Goal: Task Accomplishment & Management: Manage account settings

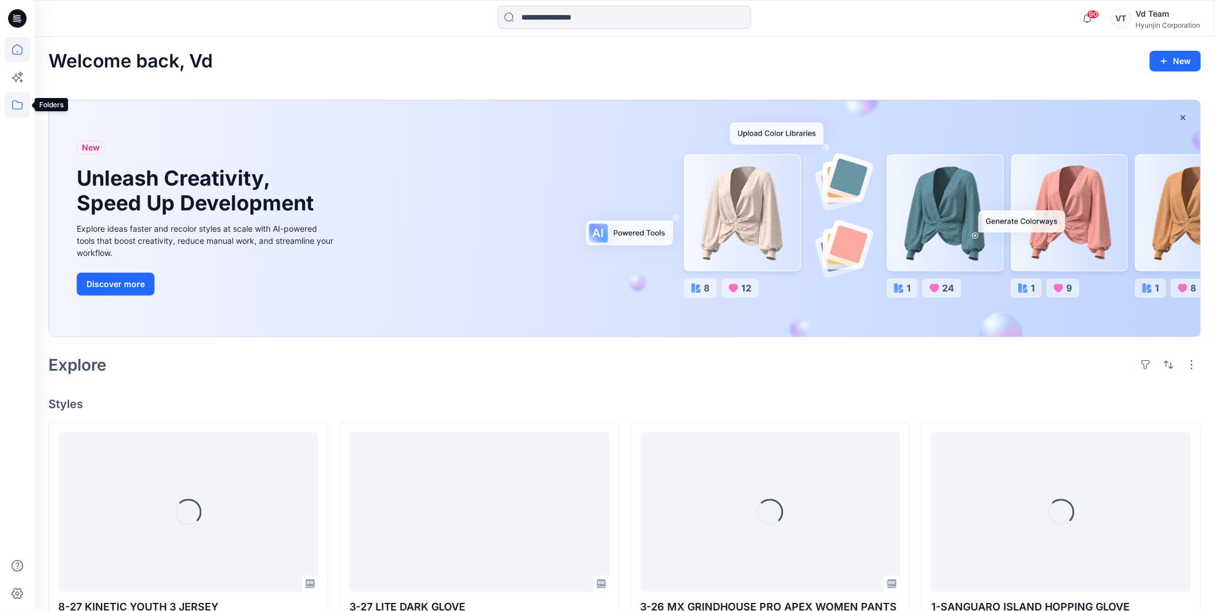
click at [12, 108] on icon at bounding box center [17, 104] width 25 height 25
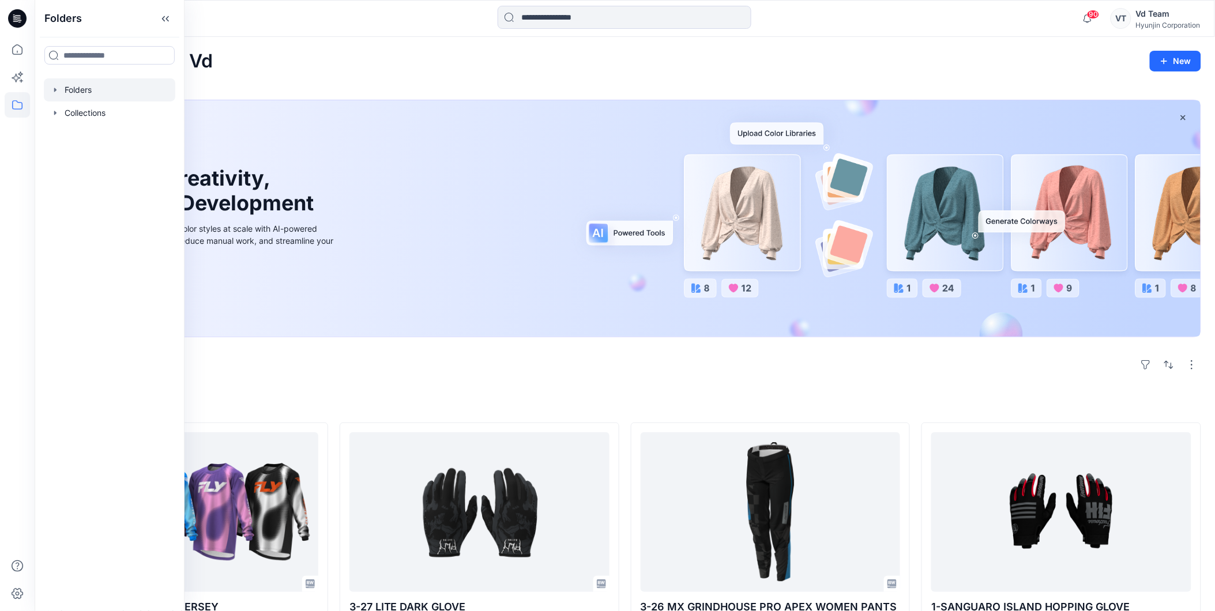
click at [93, 95] on div at bounding box center [110, 89] width 132 height 23
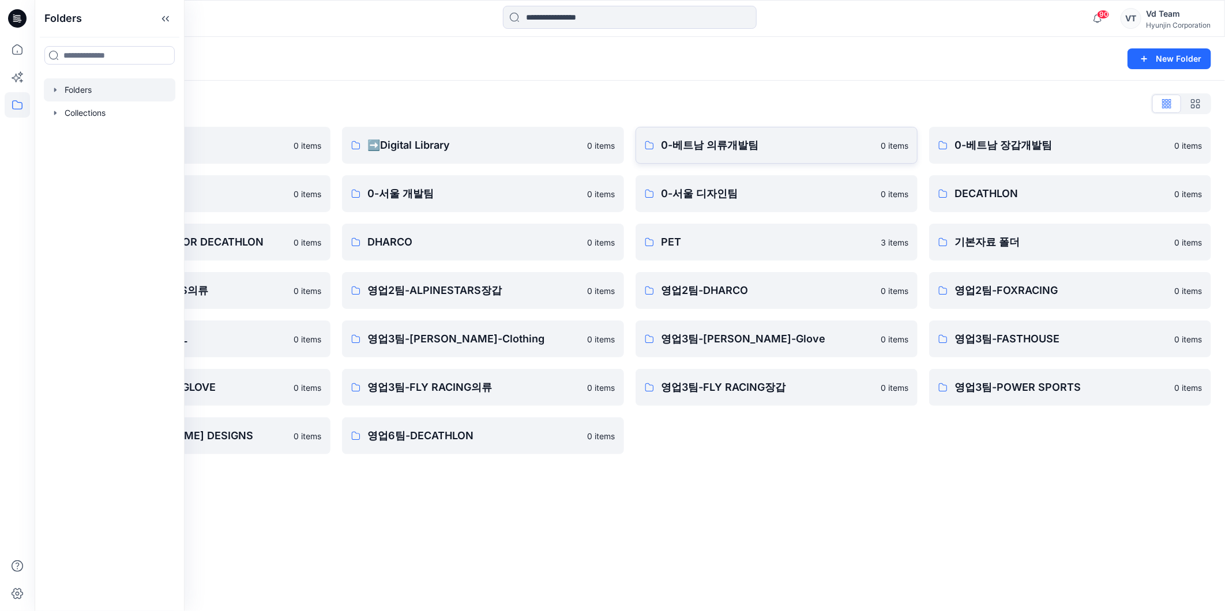
click at [735, 148] on p "0-베트남 의류개발팀" at bounding box center [767, 145] width 213 height 16
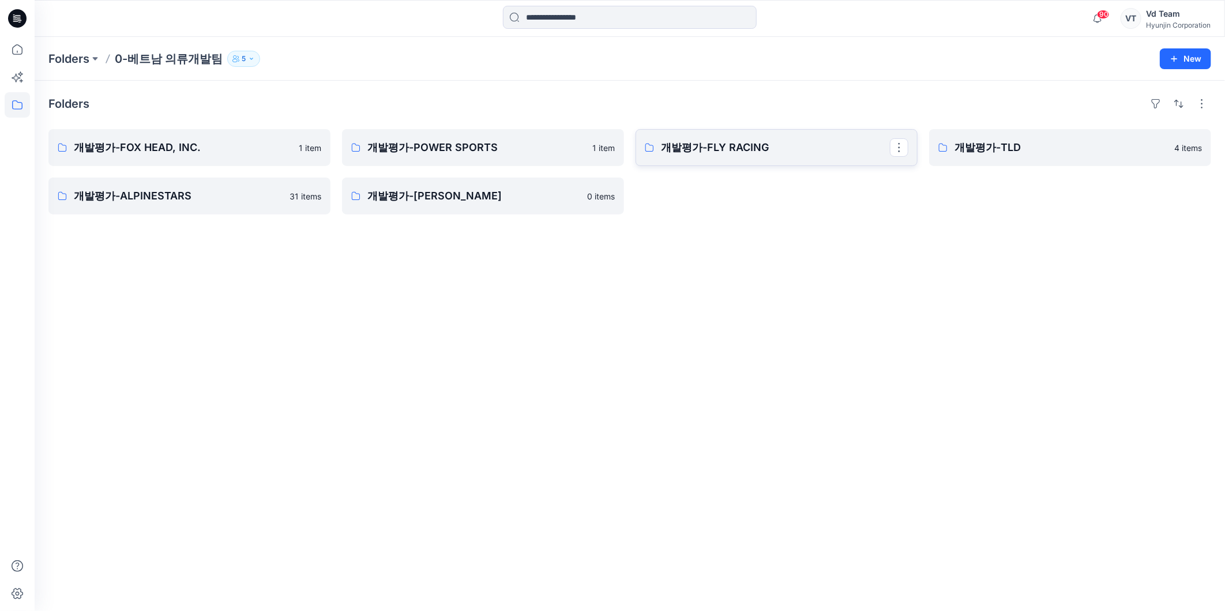
click at [764, 144] on p "개발평가-FLY RACING" at bounding box center [775, 148] width 229 height 16
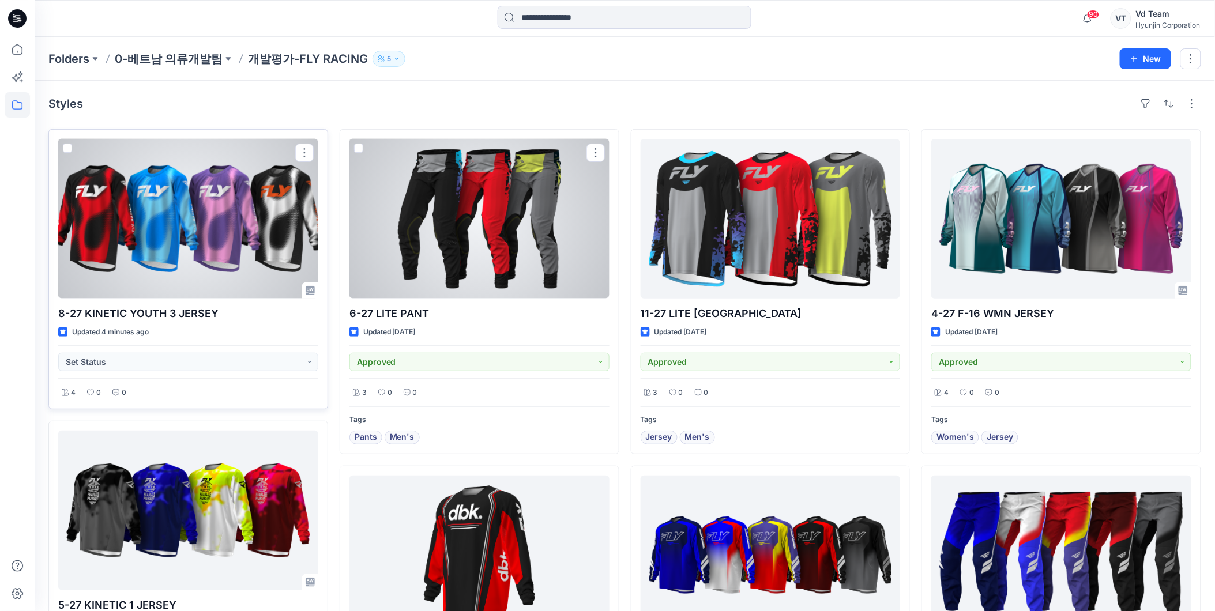
click at [252, 206] on div at bounding box center [188, 219] width 260 height 160
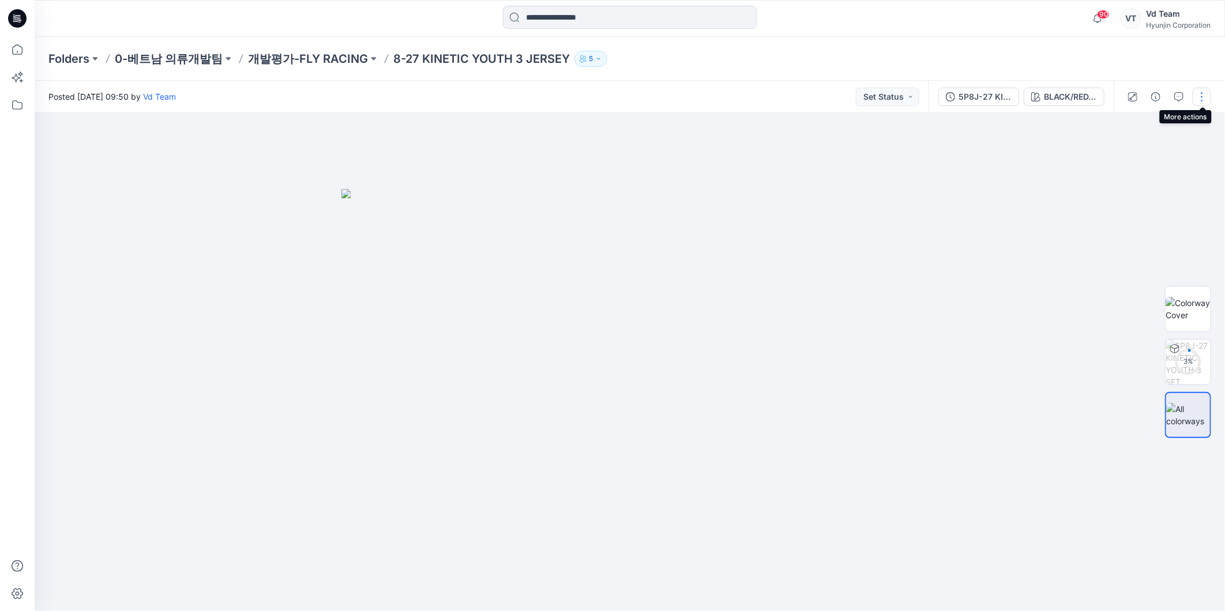
click at [1201, 98] on button "button" at bounding box center [1202, 97] width 18 height 18
click at [1143, 153] on button "Edit" at bounding box center [1154, 155] width 106 height 21
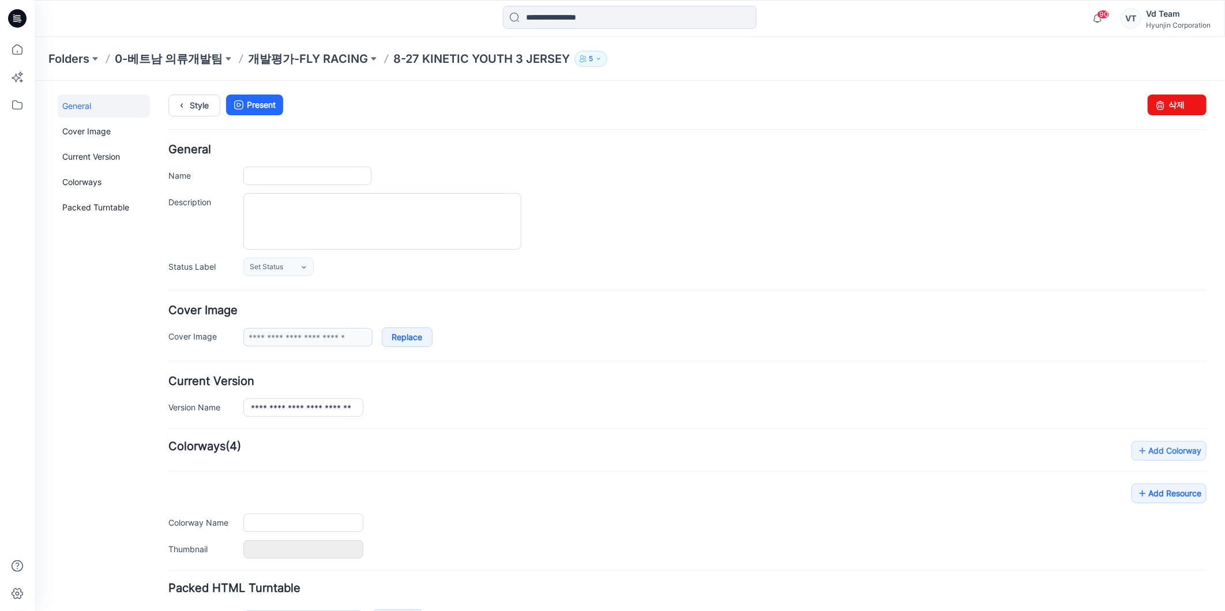
type input "**********"
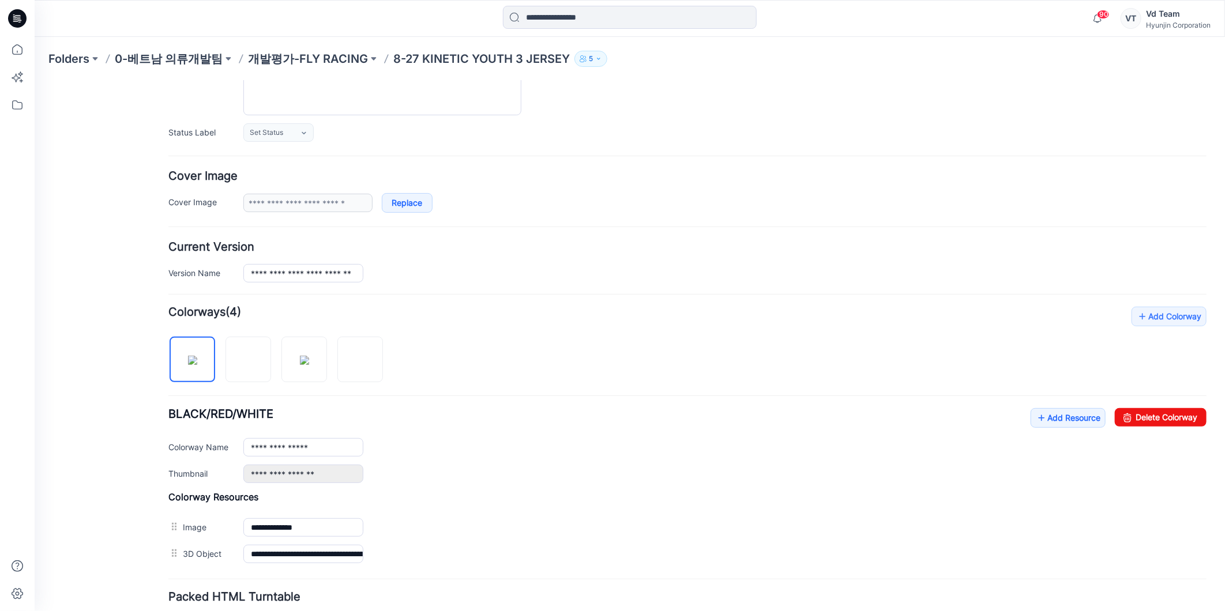
scroll to position [225, 0]
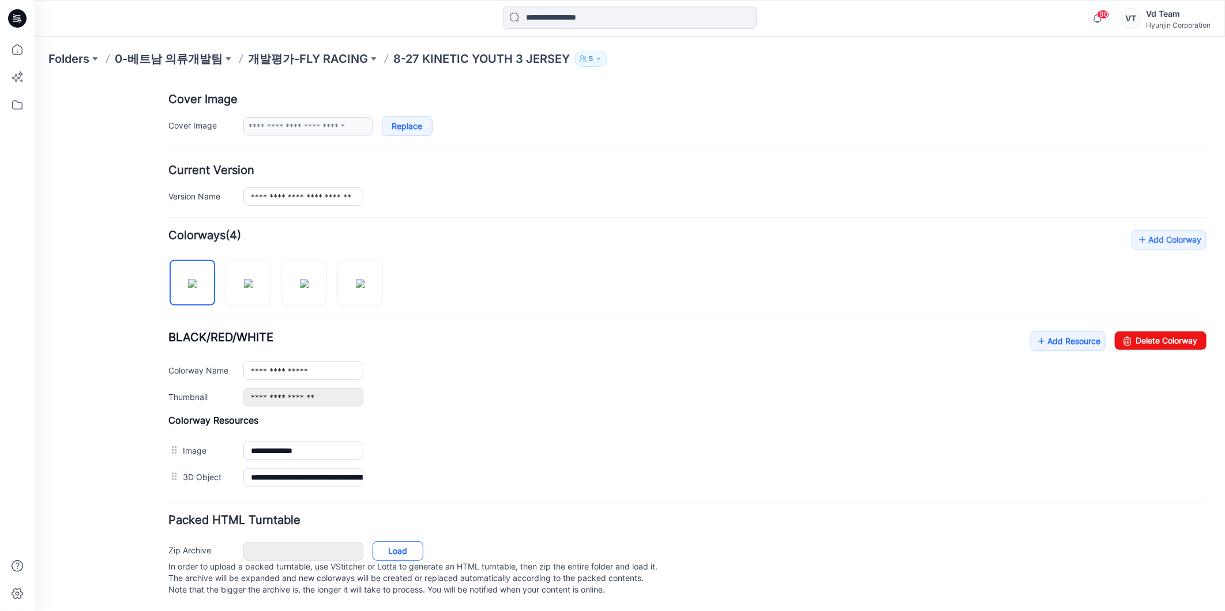
click at [404, 541] on link "Load" at bounding box center [397, 551] width 51 height 20
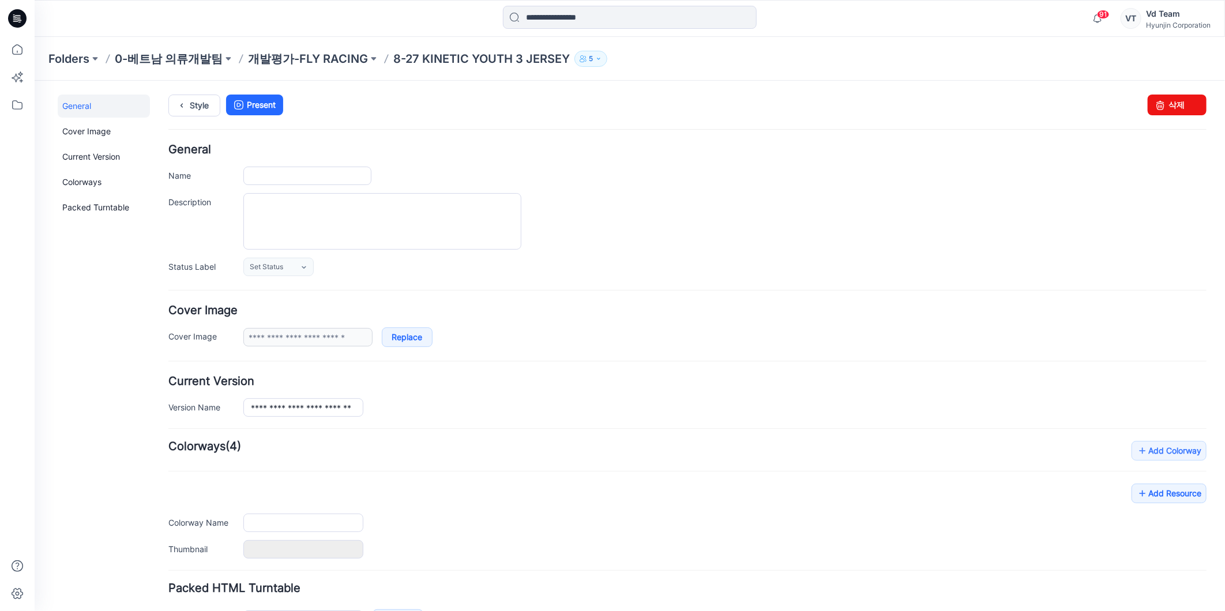
type input "**********"
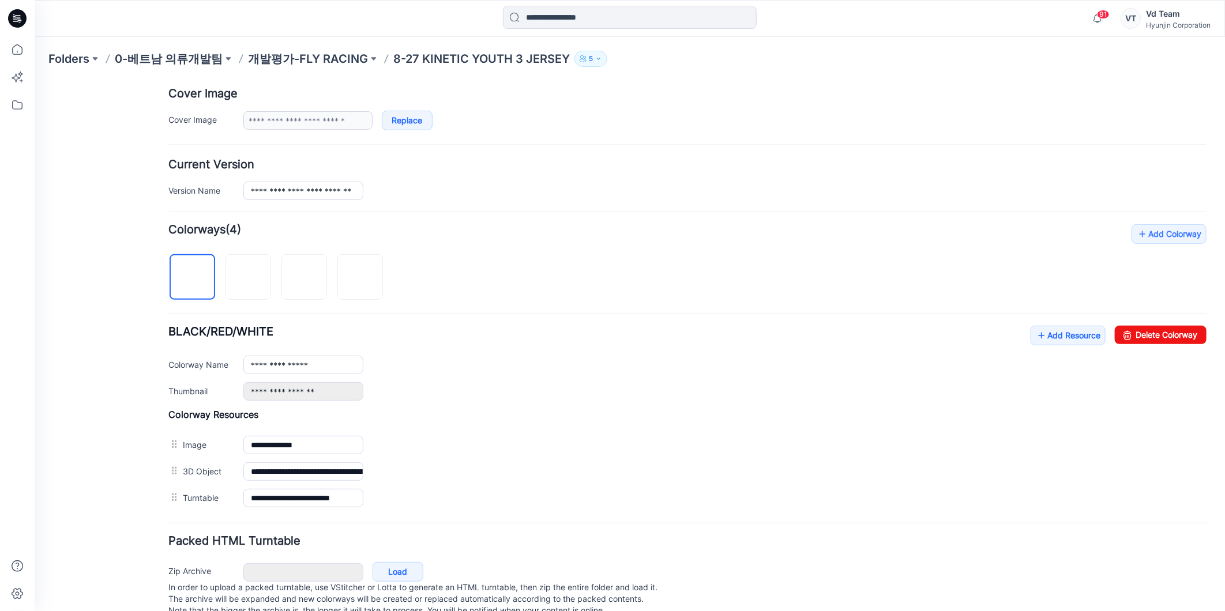
scroll to position [251, 0]
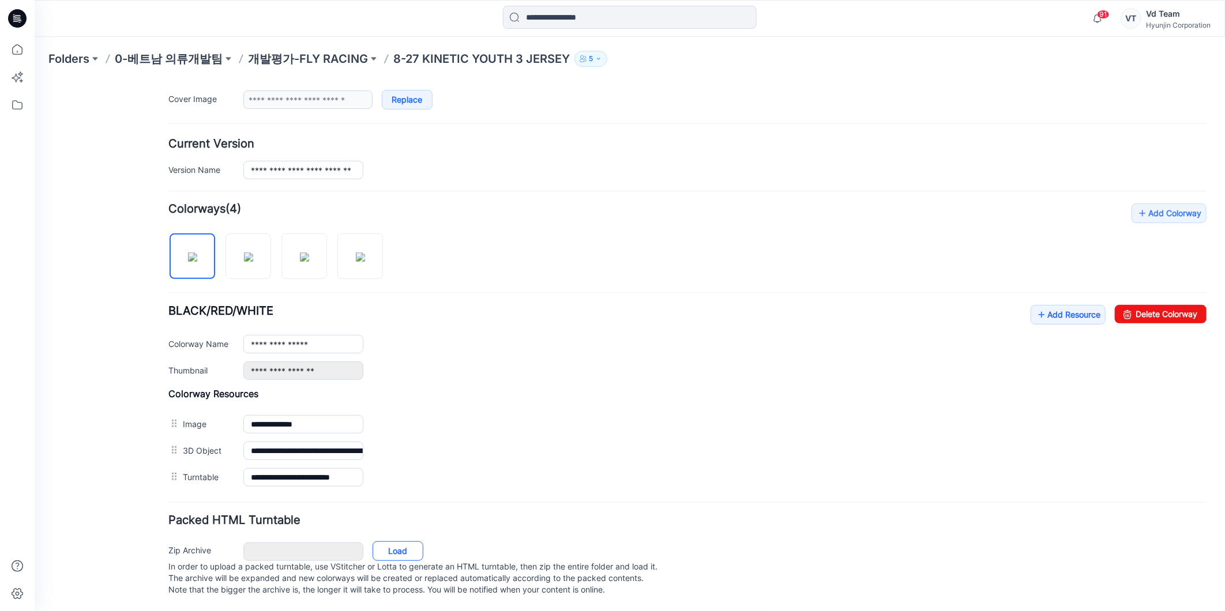
click at [410, 541] on link "Load" at bounding box center [397, 551] width 51 height 20
click at [125, 355] on div "General Cover Image Current Version Colorways Packed Turntable" at bounding box center [103, 233] width 92 height 754
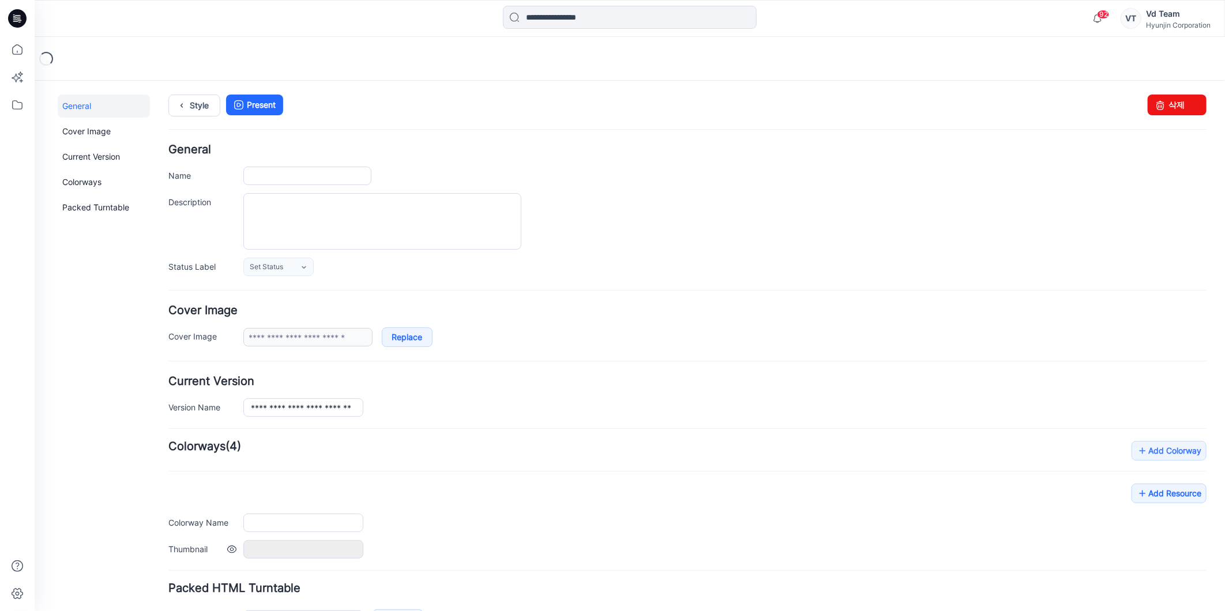
type input "**********"
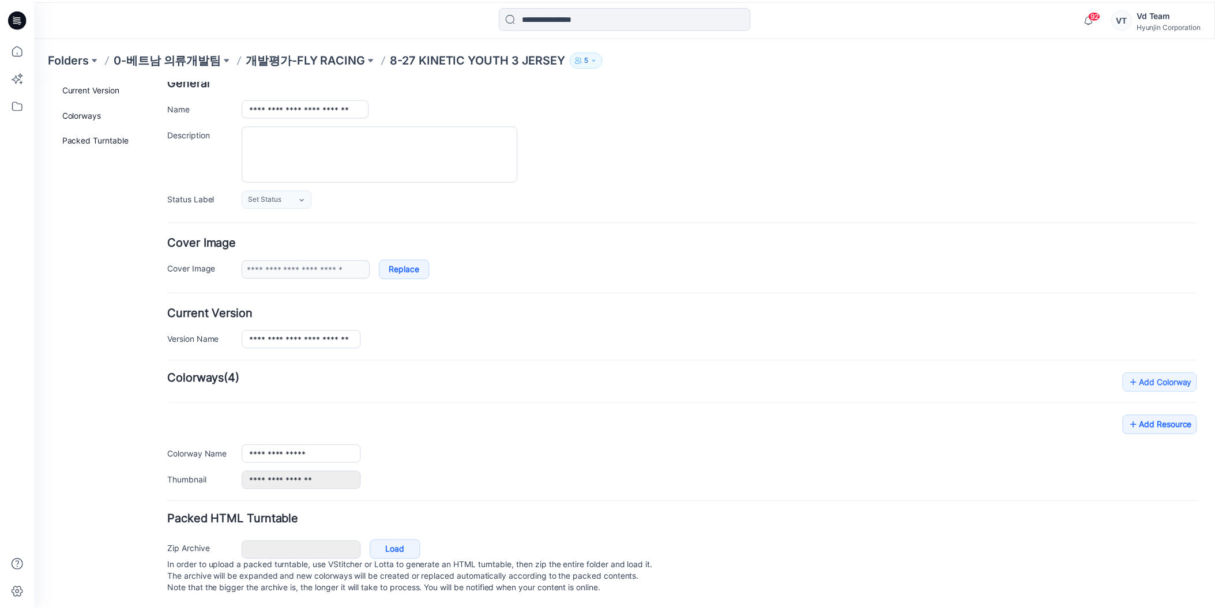
scroll to position [278, 0]
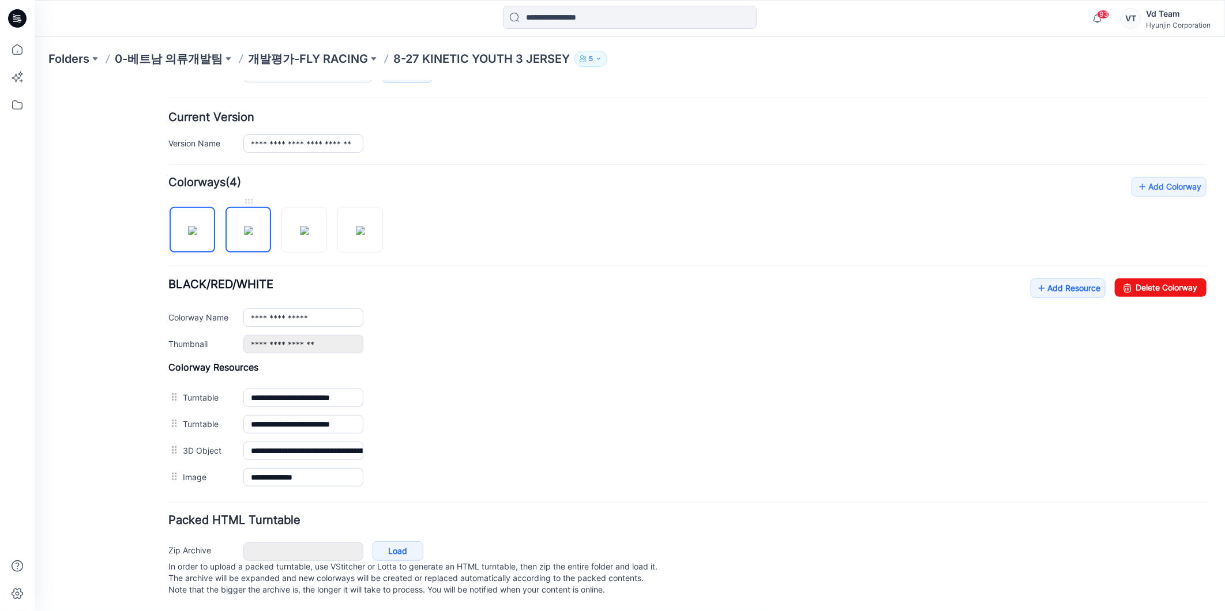
click at [253, 226] on img at bounding box center [247, 230] width 9 height 9
click at [304, 226] on img at bounding box center [303, 230] width 9 height 9
click at [355, 226] on img at bounding box center [359, 230] width 9 height 9
click at [187, 226] on img at bounding box center [191, 230] width 9 height 9
type input "**********"
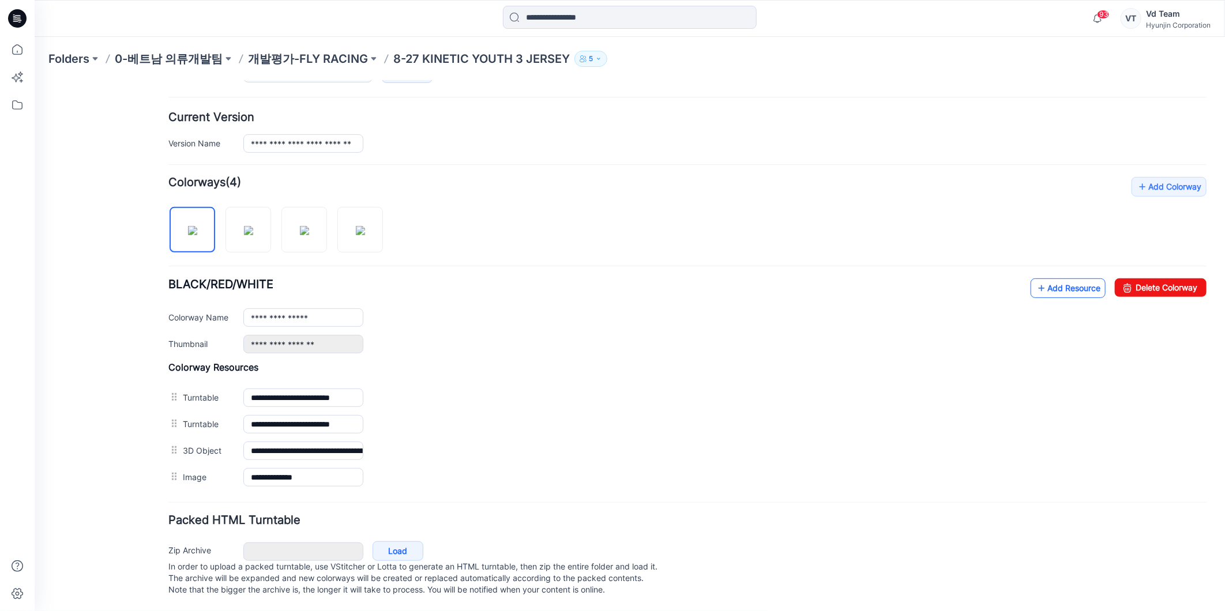
click at [1057, 278] on link "Add Resource" at bounding box center [1067, 288] width 75 height 20
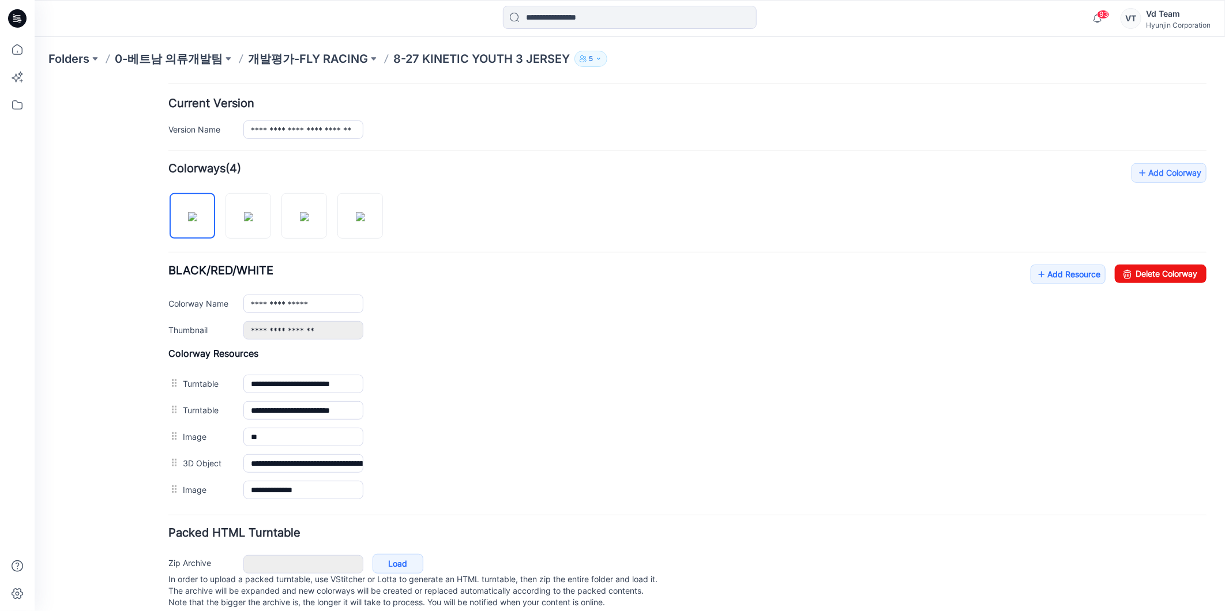
click at [138, 448] on div "General Cover Image Current Version Colorways Packed Turntable" at bounding box center [103, 220] width 92 height 808
click at [307, 63] on p "개발평가-FLY RACING" at bounding box center [308, 59] width 120 height 16
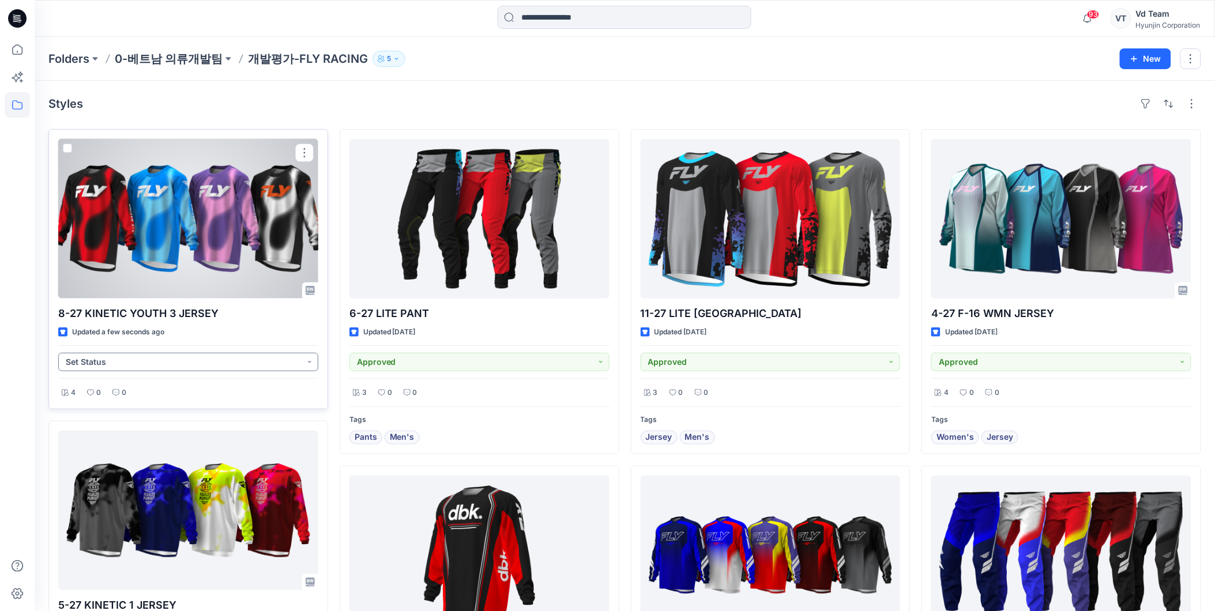
click at [189, 371] on button "Set Status" at bounding box center [188, 362] width 260 height 18
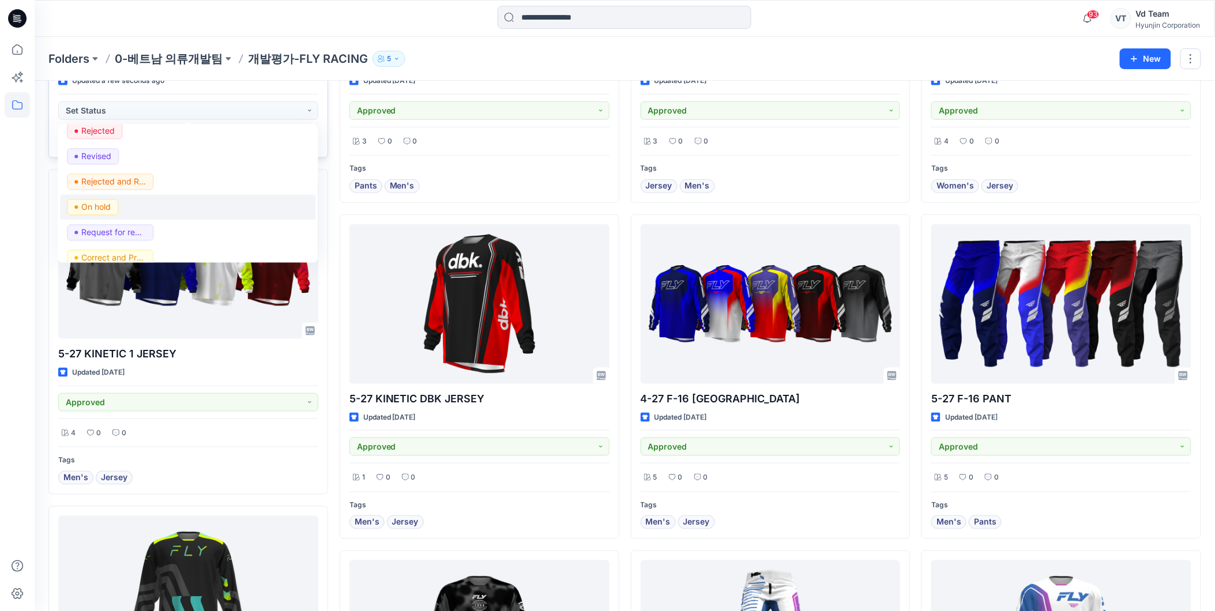
scroll to position [145, 0]
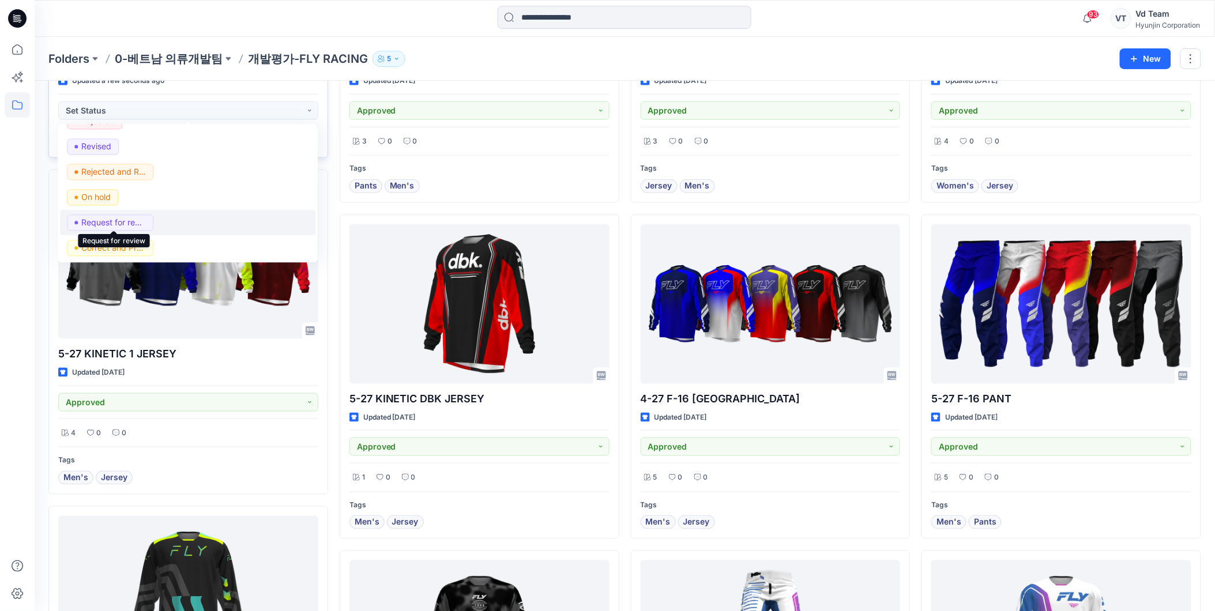
click at [137, 224] on p "Request for review" at bounding box center [113, 222] width 65 height 15
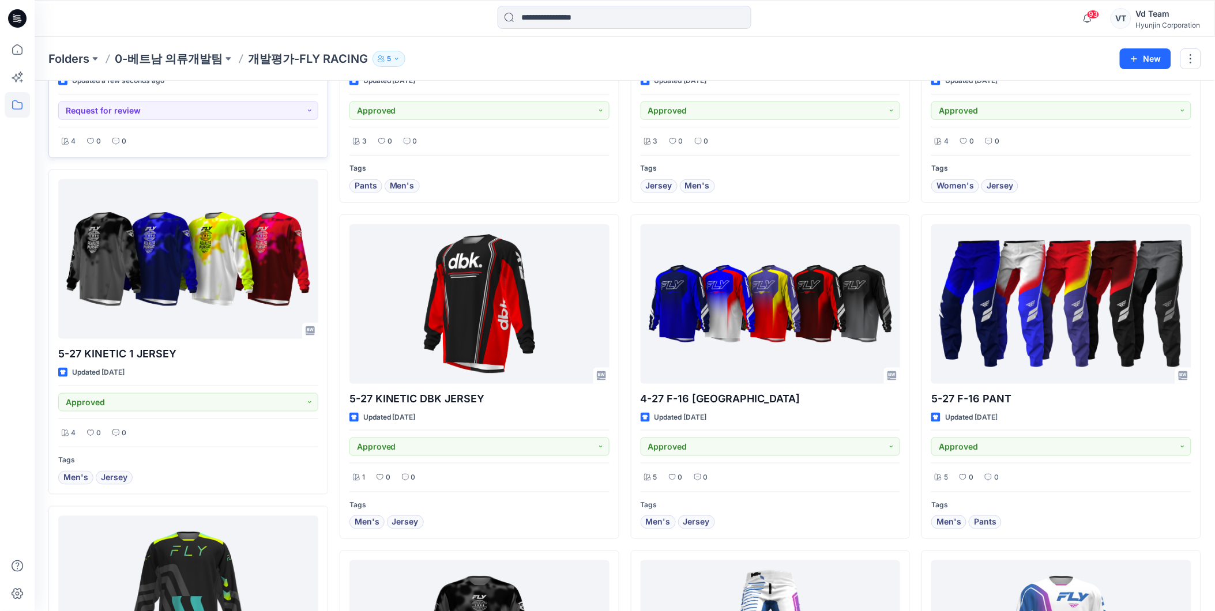
click at [12, 246] on div at bounding box center [17, 324] width 25 height 575
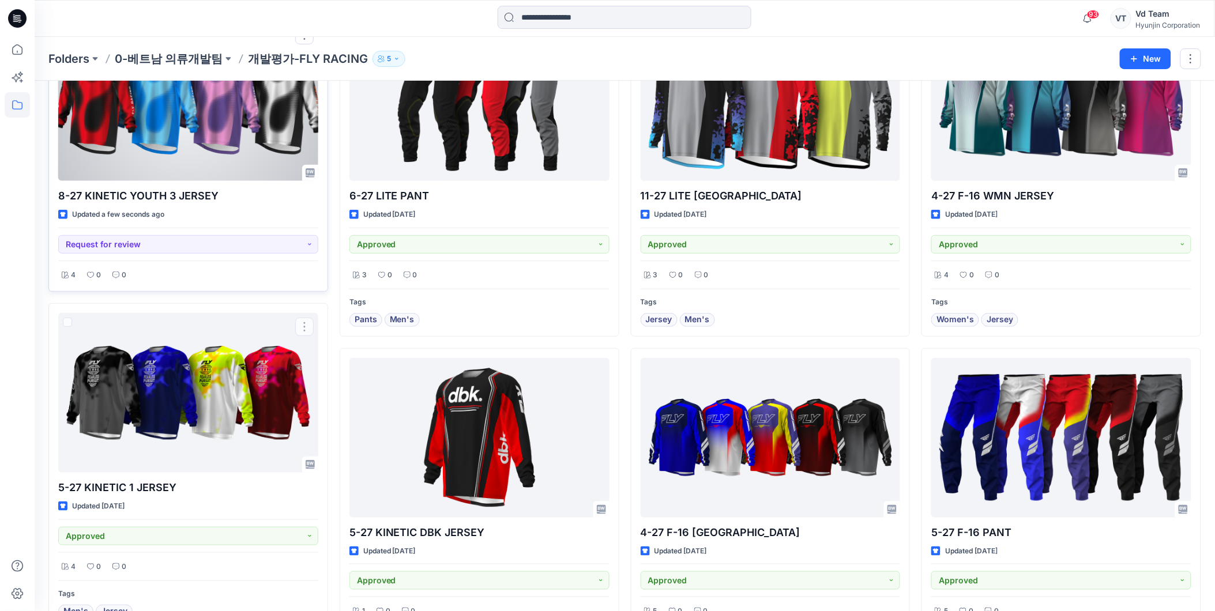
scroll to position [59, 0]
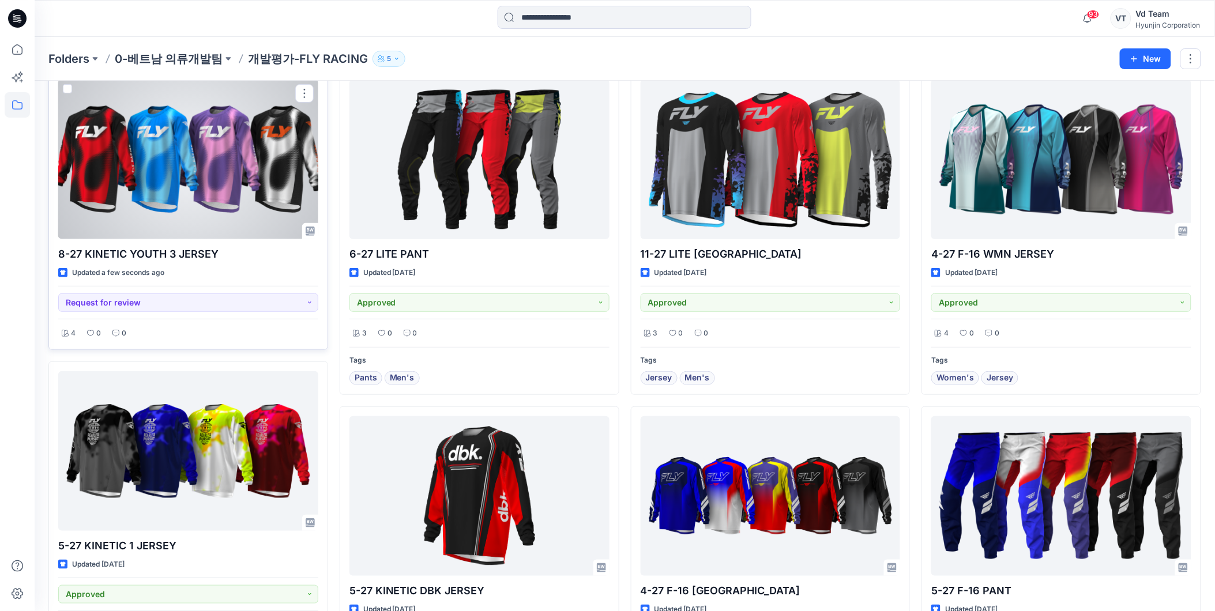
click at [166, 164] on div at bounding box center [188, 160] width 260 height 160
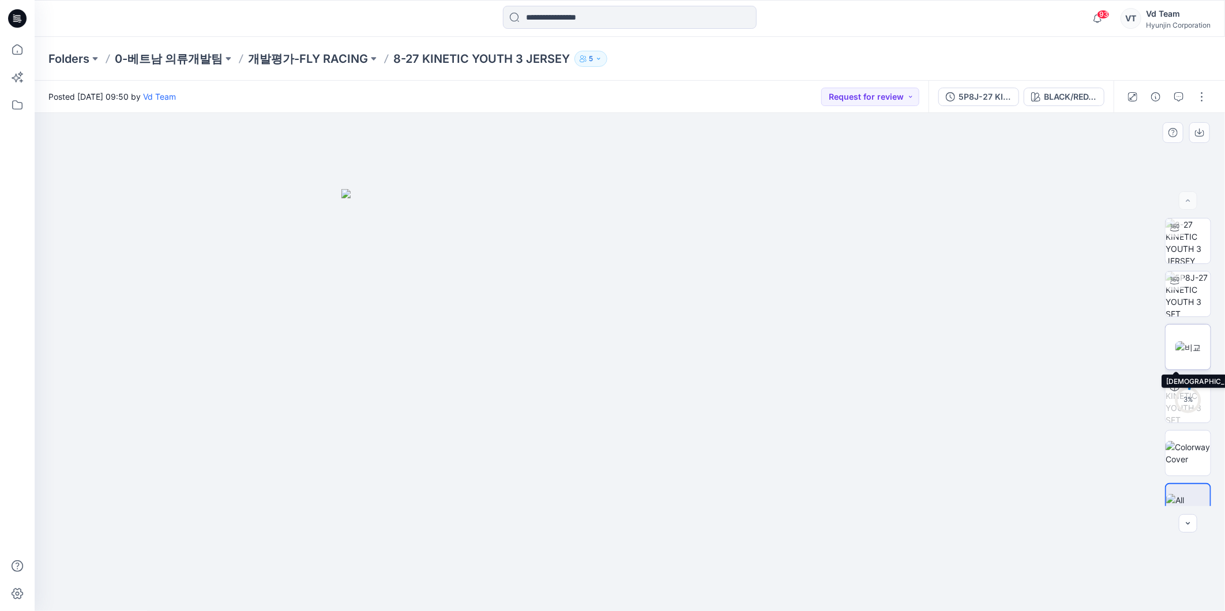
click at [1176, 341] on img at bounding box center [1188, 347] width 25 height 12
click at [14, 107] on icon at bounding box center [17, 104] width 25 height 25
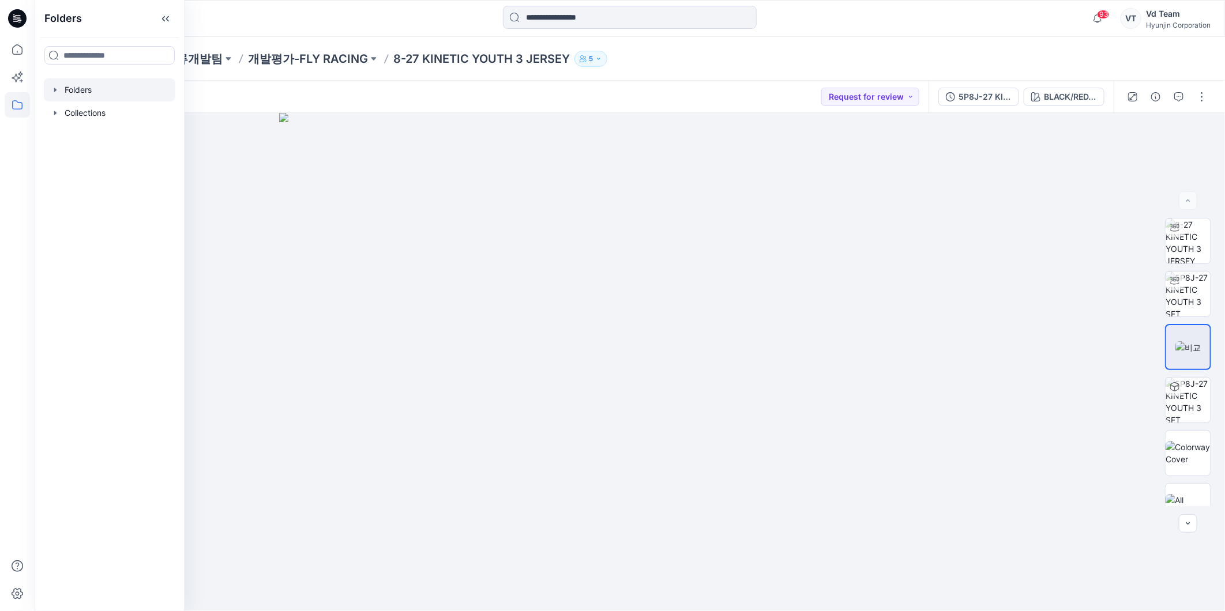
click at [84, 98] on div at bounding box center [110, 89] width 132 height 23
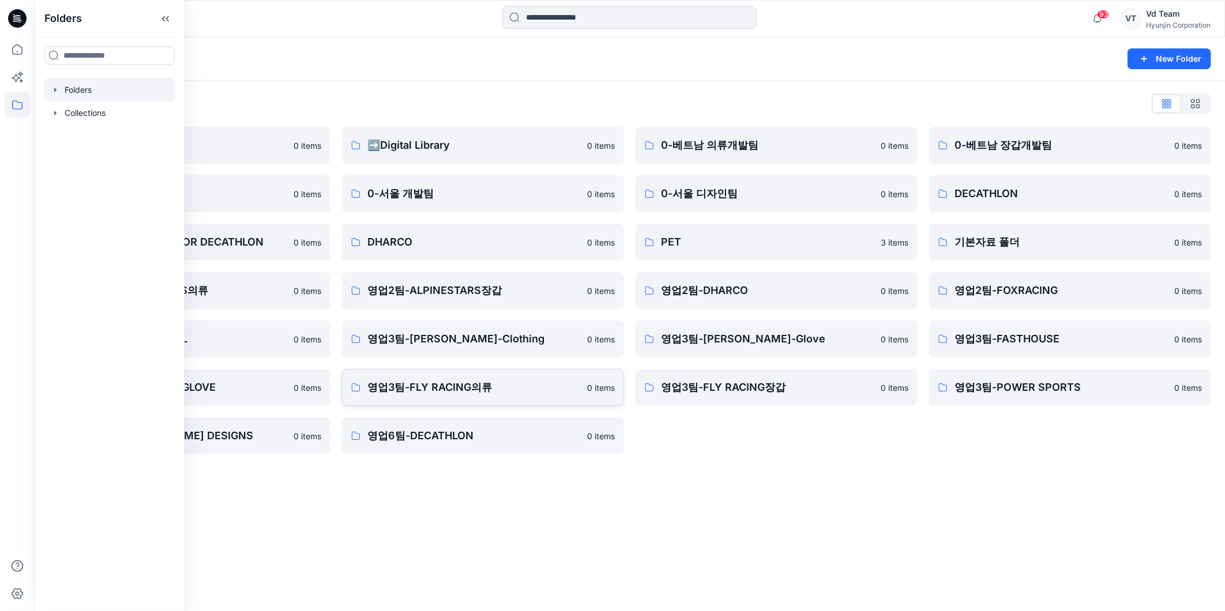
click at [445, 392] on p "영업3팀-FLY RACING의류" at bounding box center [473, 388] width 213 height 16
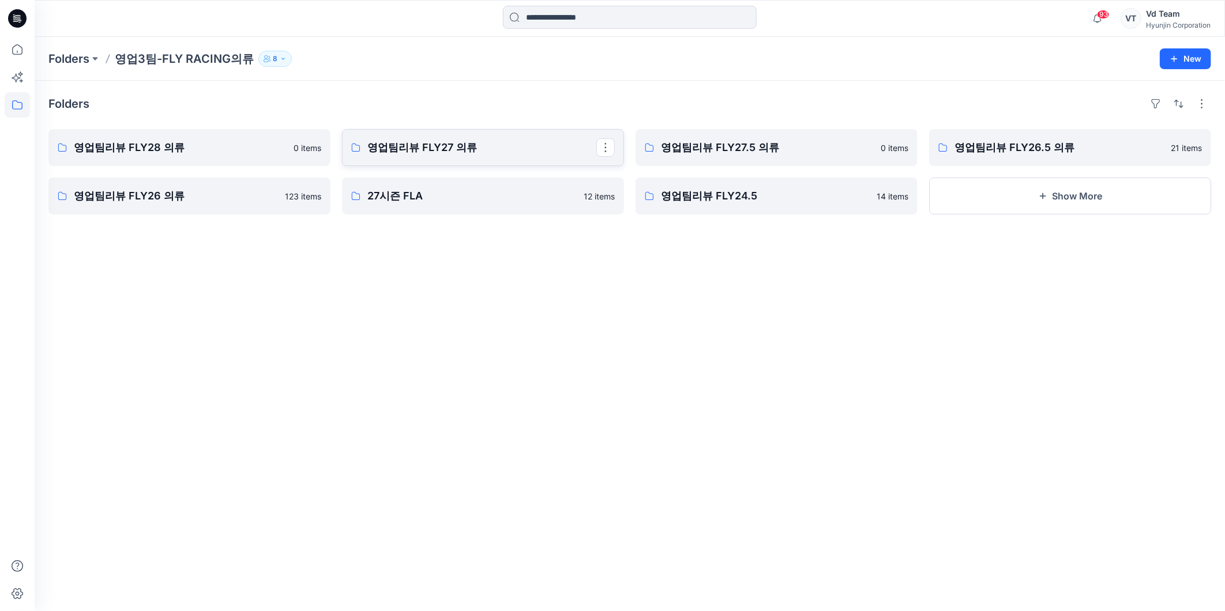
click at [509, 151] on p "영업팀리뷰 FLY27 의류" at bounding box center [481, 148] width 229 height 16
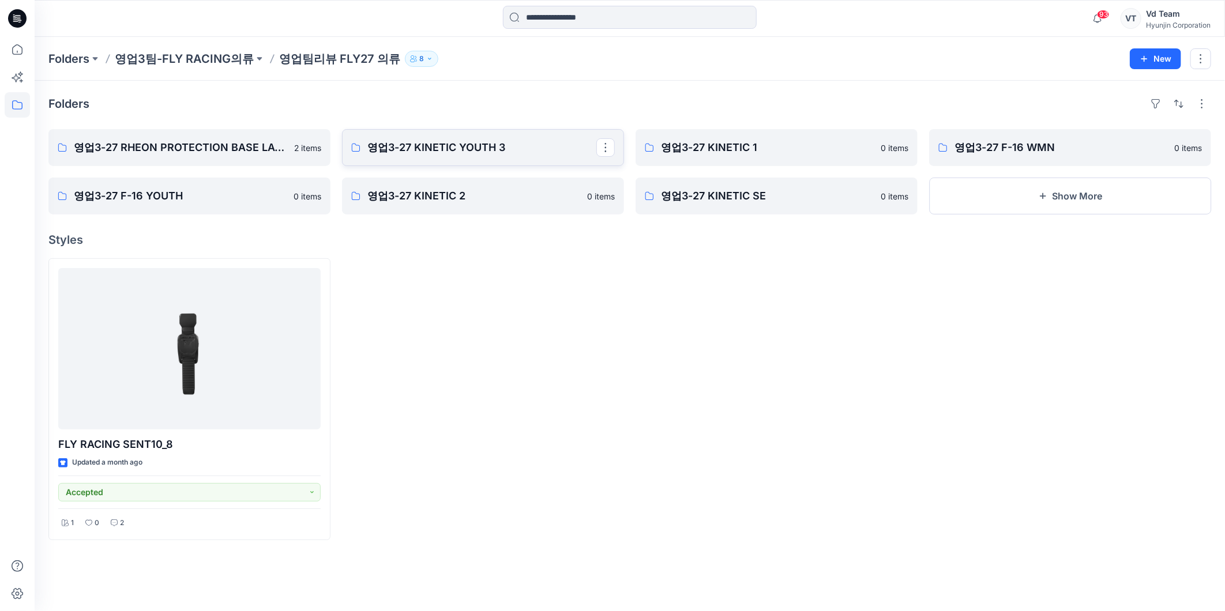
click at [485, 155] on p "영업3-27 KINETIC YOUTH 3" at bounding box center [481, 148] width 229 height 16
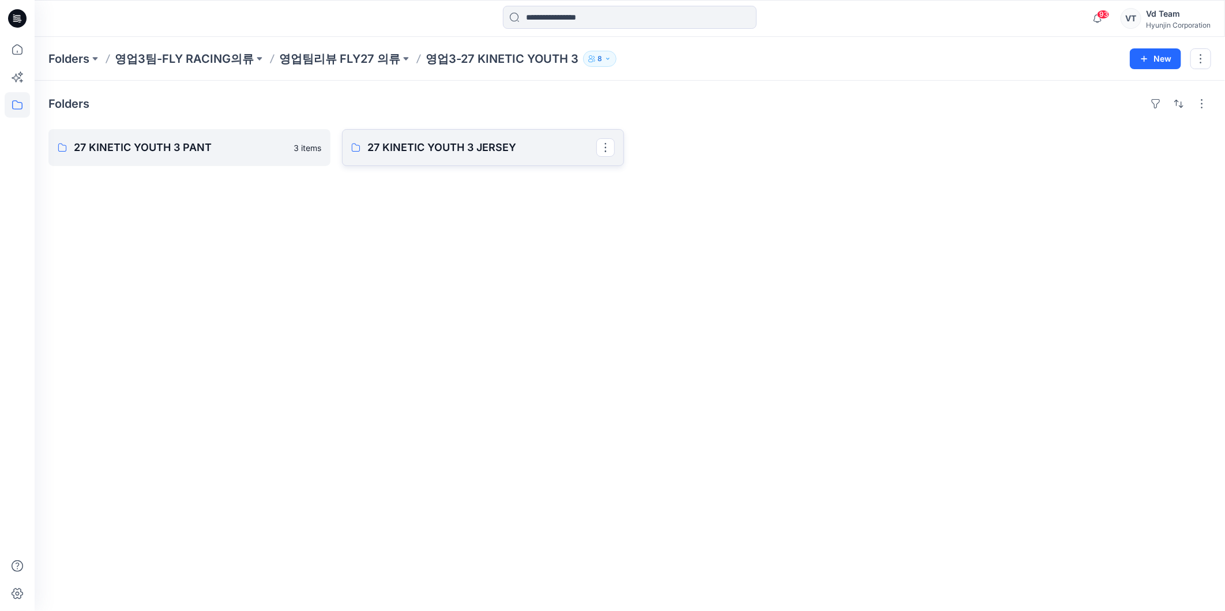
click at [447, 155] on p "27 KINETIC YOUTH 3 JERSEY" at bounding box center [481, 148] width 229 height 16
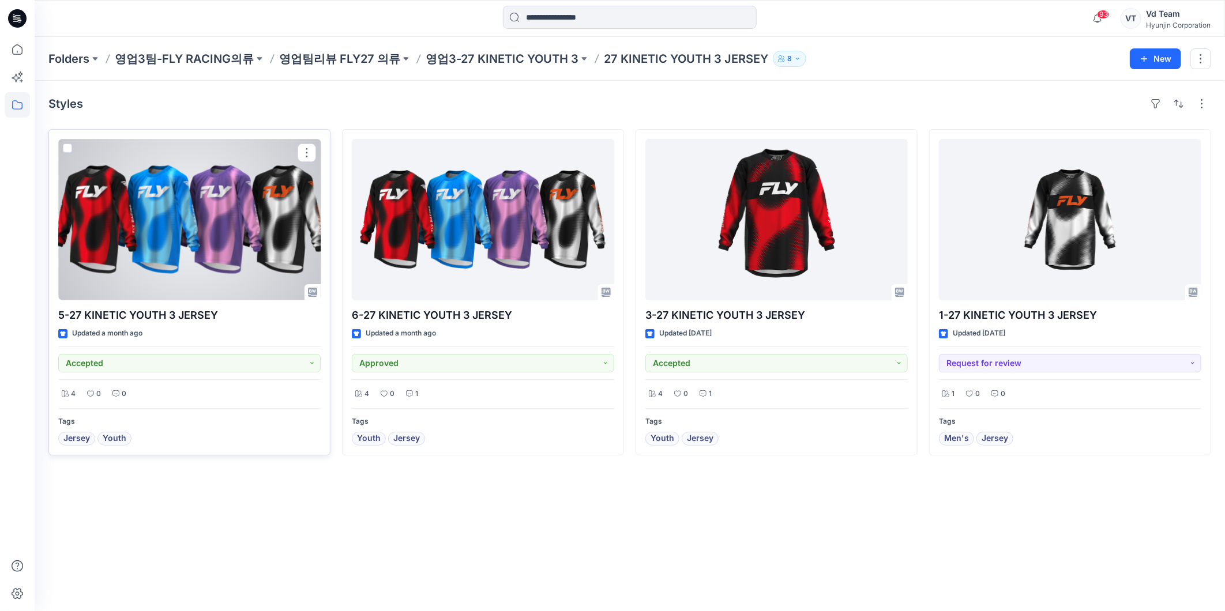
click at [157, 219] on div at bounding box center [189, 220] width 262 height 162
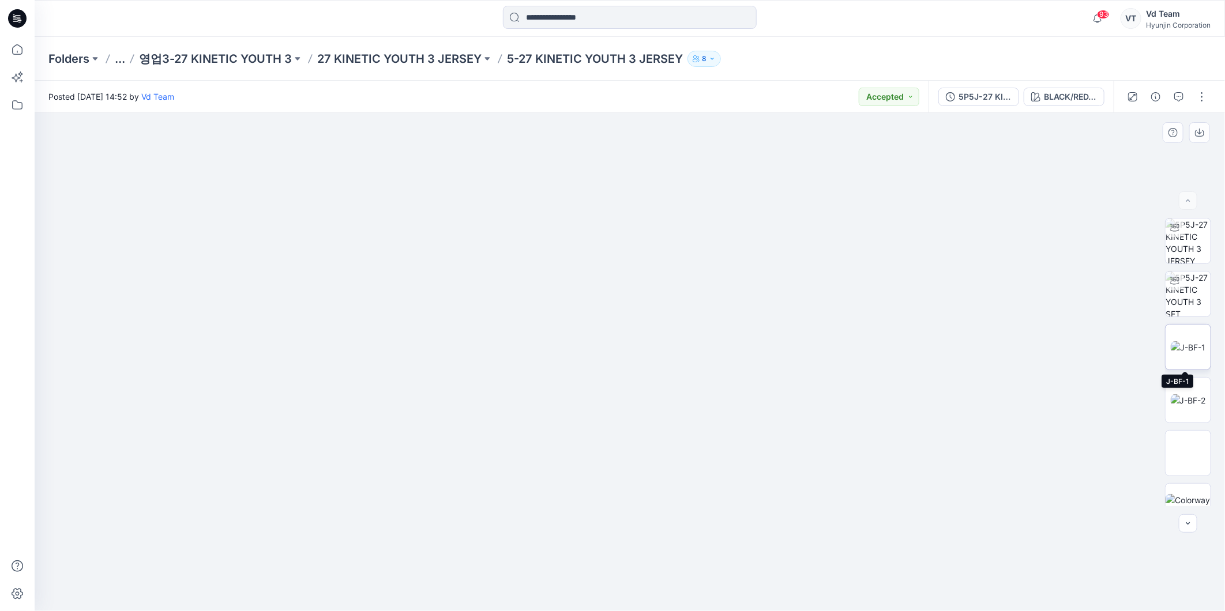
click at [1202, 341] on img at bounding box center [1188, 347] width 35 height 12
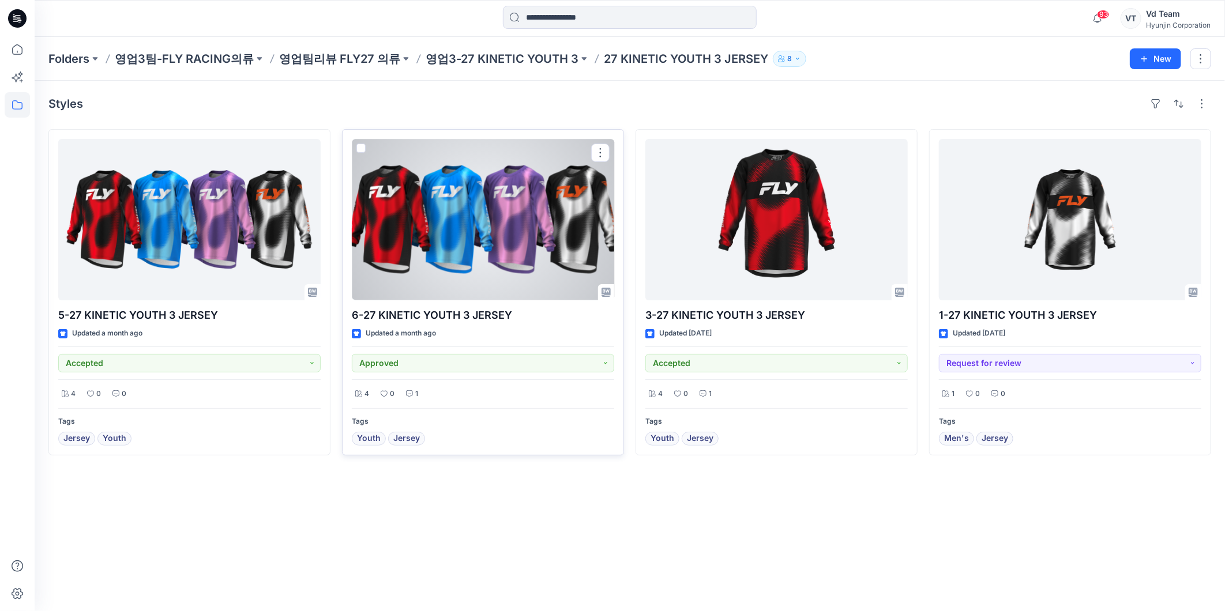
click at [565, 235] on div at bounding box center [483, 220] width 262 height 162
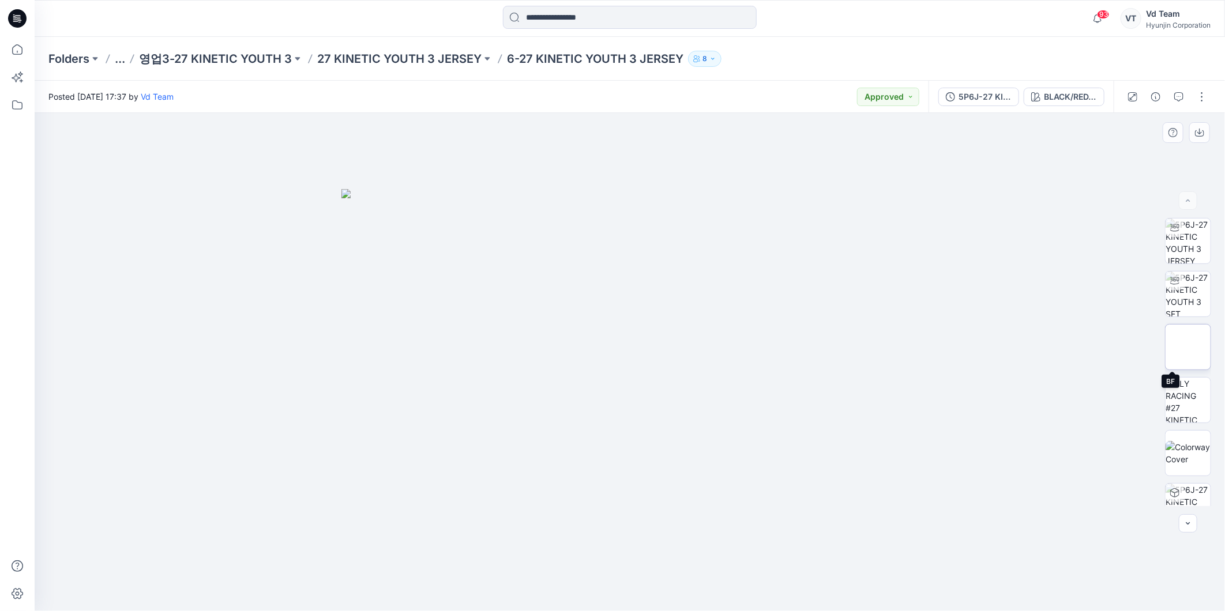
click at [1183, 345] on img at bounding box center [1188, 347] width 19 height 12
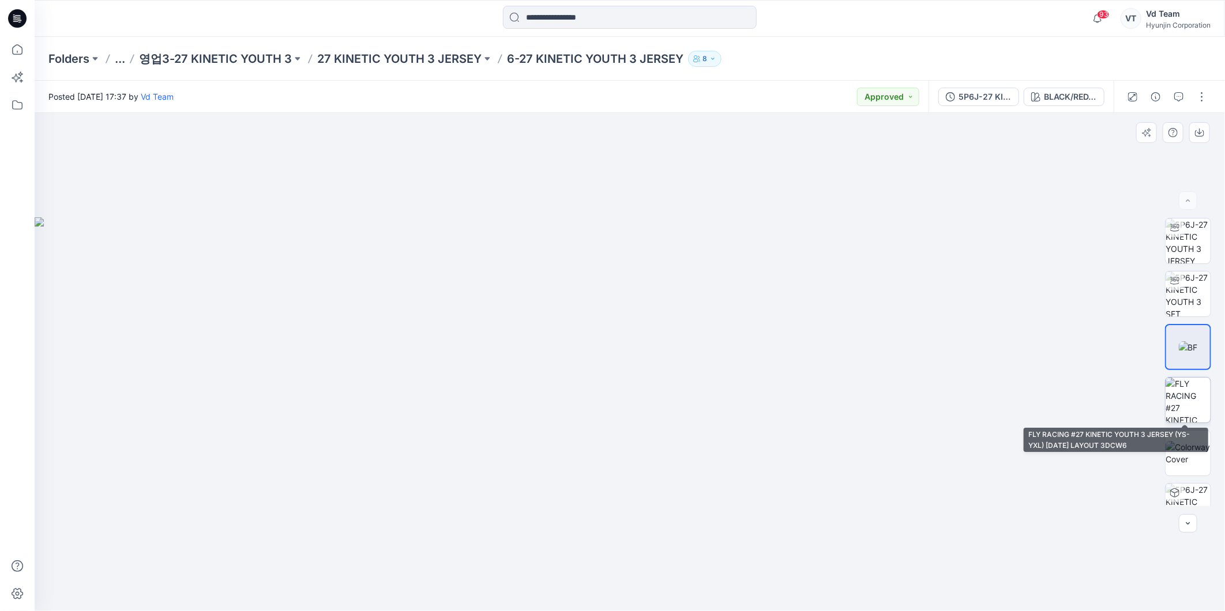
click at [1185, 403] on img at bounding box center [1188, 400] width 45 height 45
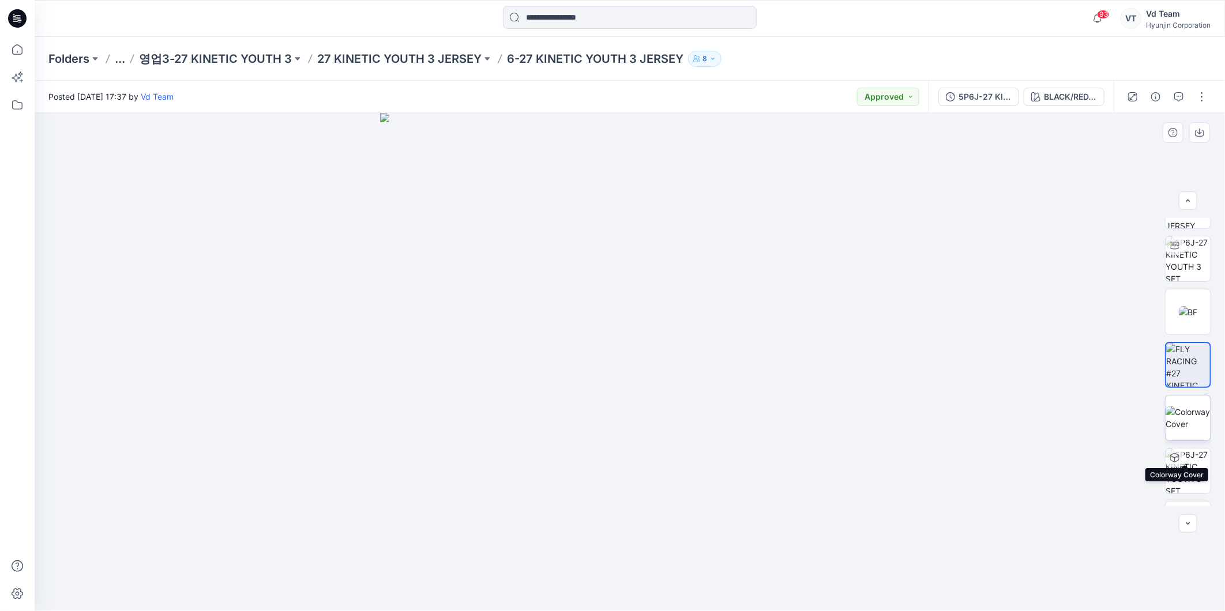
scroll to position [12, 0]
click at [167, 56] on p "영업3-27 KINETIC YOUTH 3" at bounding box center [215, 59] width 153 height 16
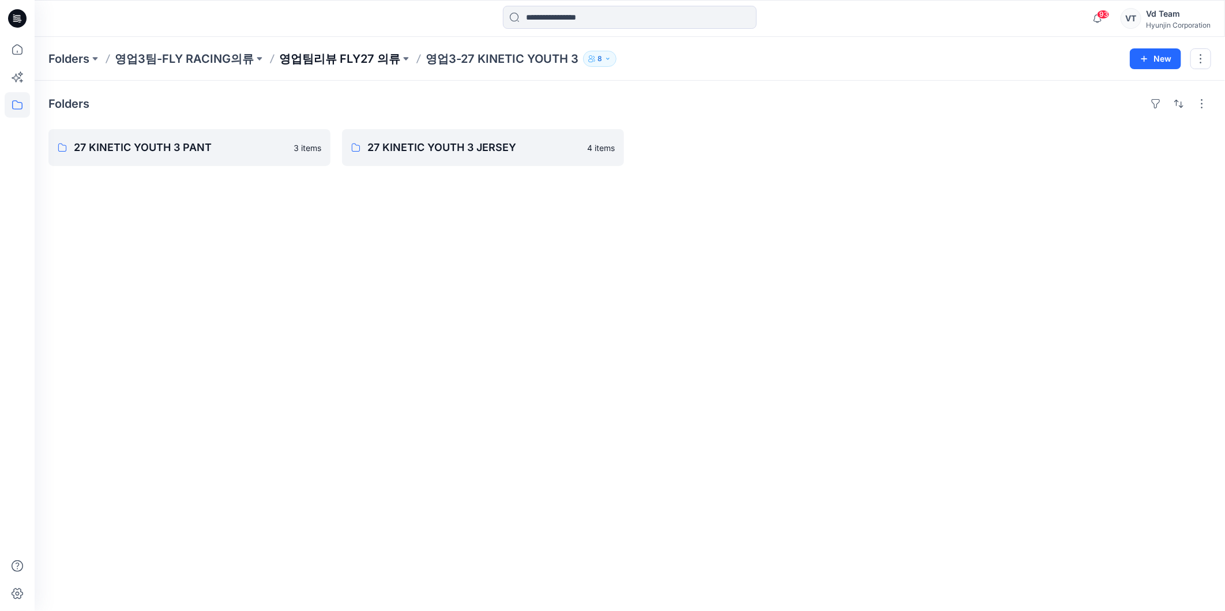
click at [350, 64] on p "영업팀리뷰 FLY27 의류" at bounding box center [339, 59] width 121 height 16
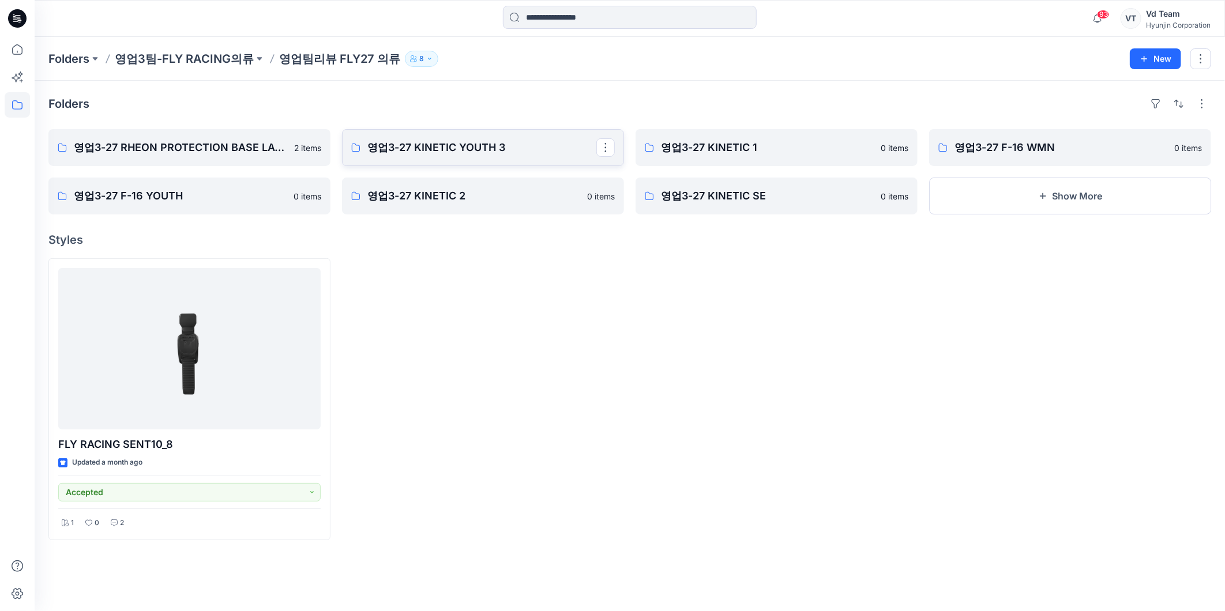
click at [453, 155] on p "영업3-27 KINETIC YOUTH 3" at bounding box center [481, 148] width 229 height 16
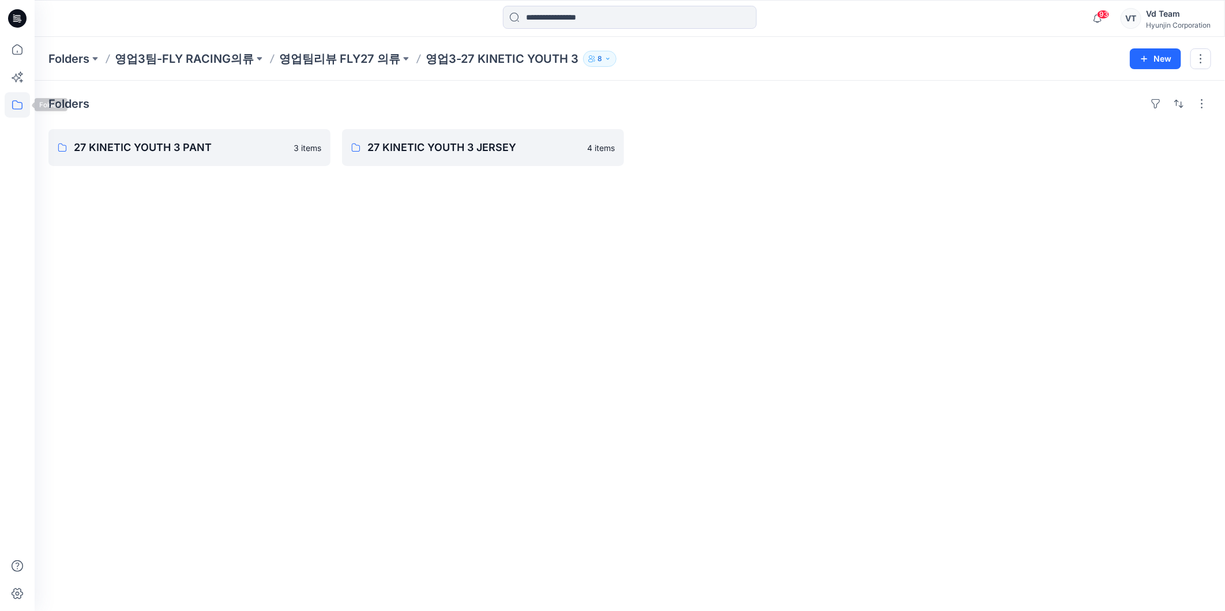
click at [18, 106] on icon at bounding box center [17, 104] width 25 height 25
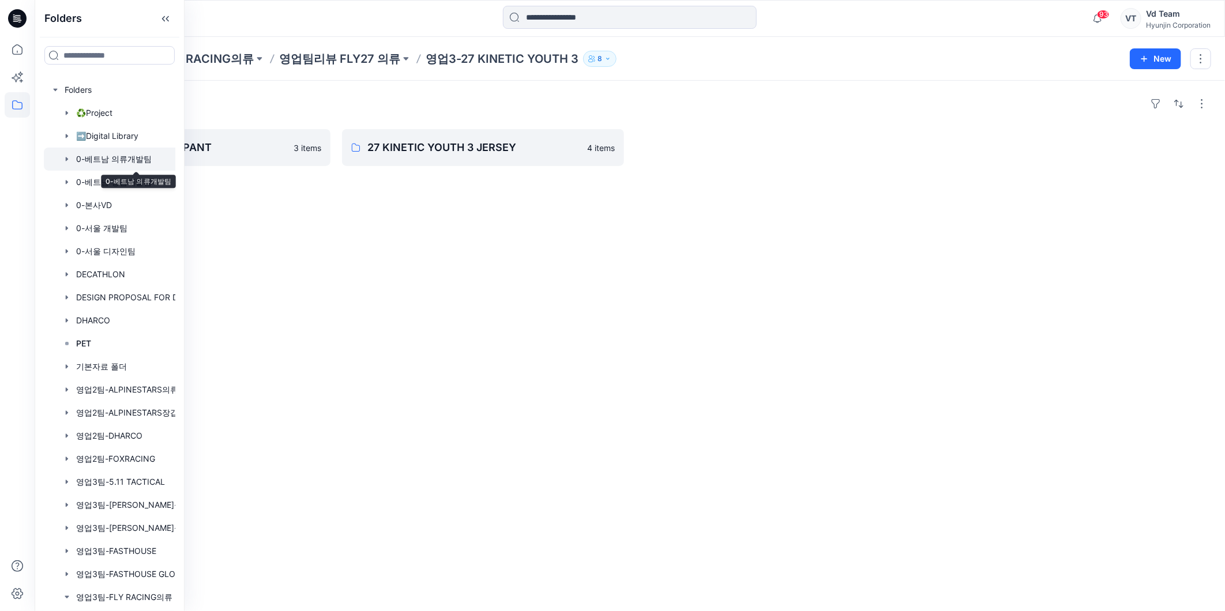
click at [116, 154] on div at bounding box center [136, 159] width 185 height 23
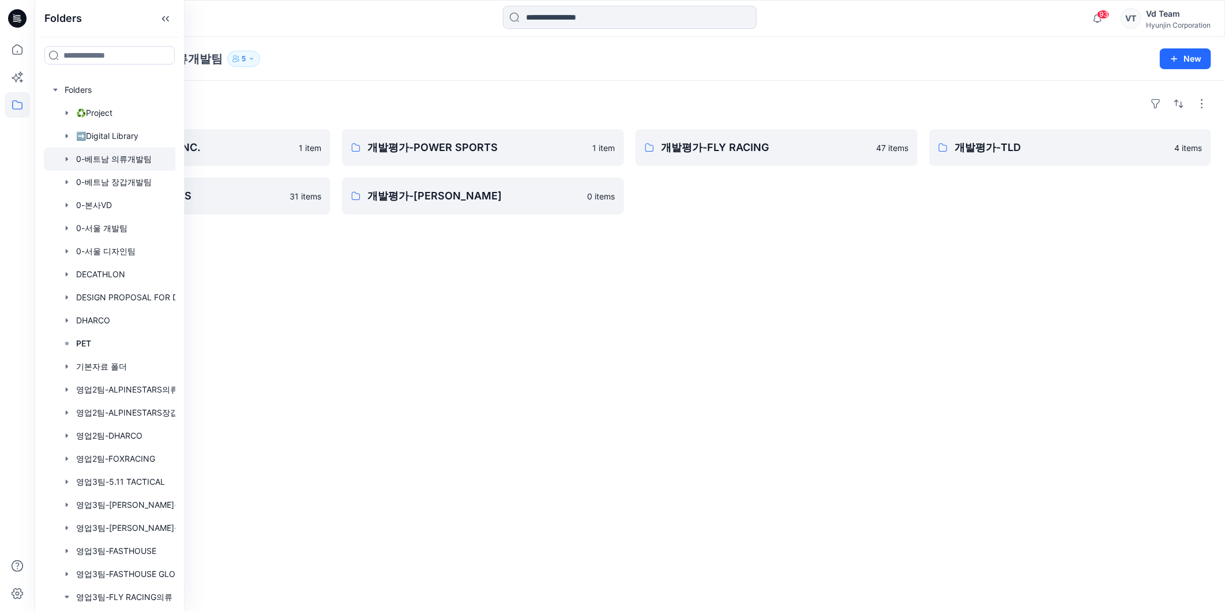
click at [466, 67] on div "Folders 0-베트남 의류개발팀 5 New" at bounding box center [630, 59] width 1191 height 44
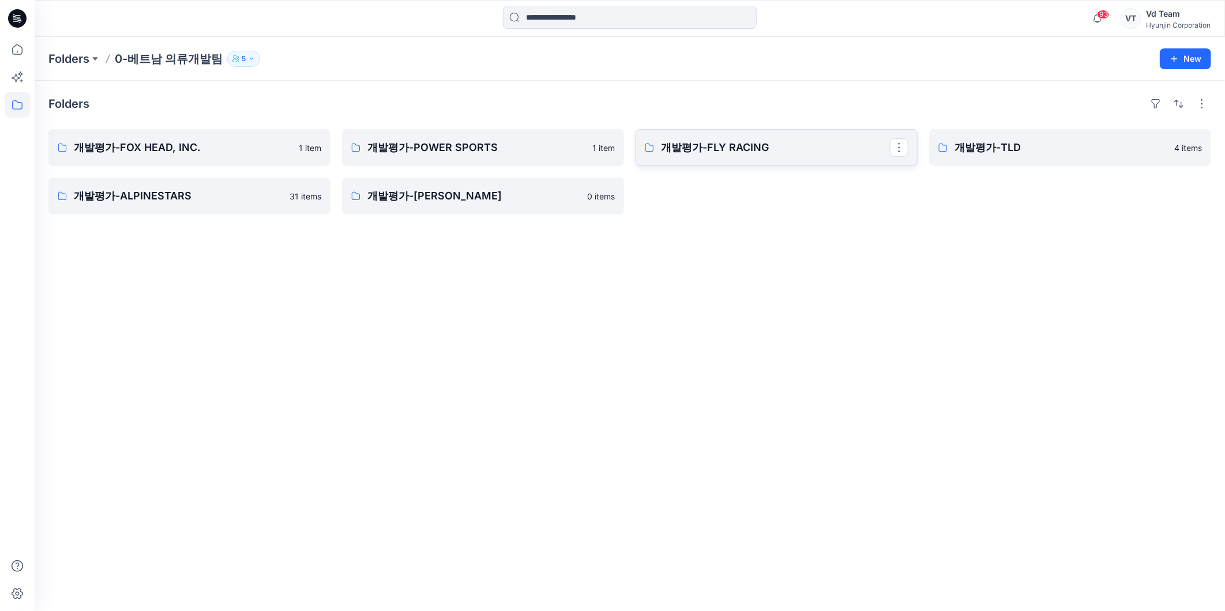
click at [758, 152] on p "개발평가-FLY RACING" at bounding box center [775, 148] width 229 height 16
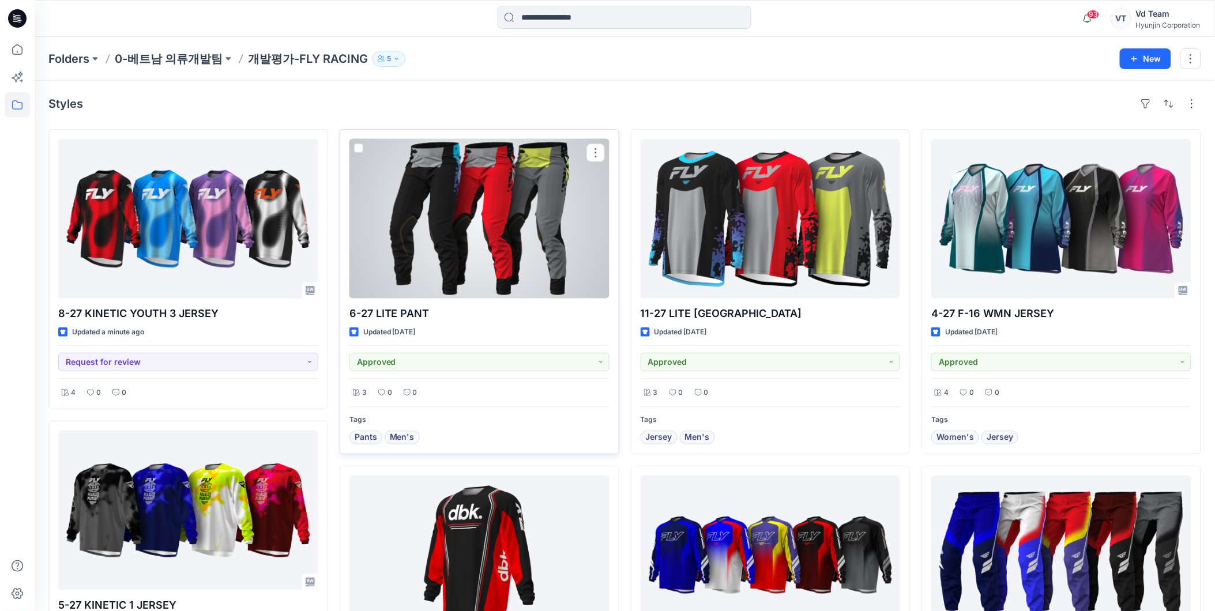
click at [446, 232] on div at bounding box center [480, 219] width 260 height 160
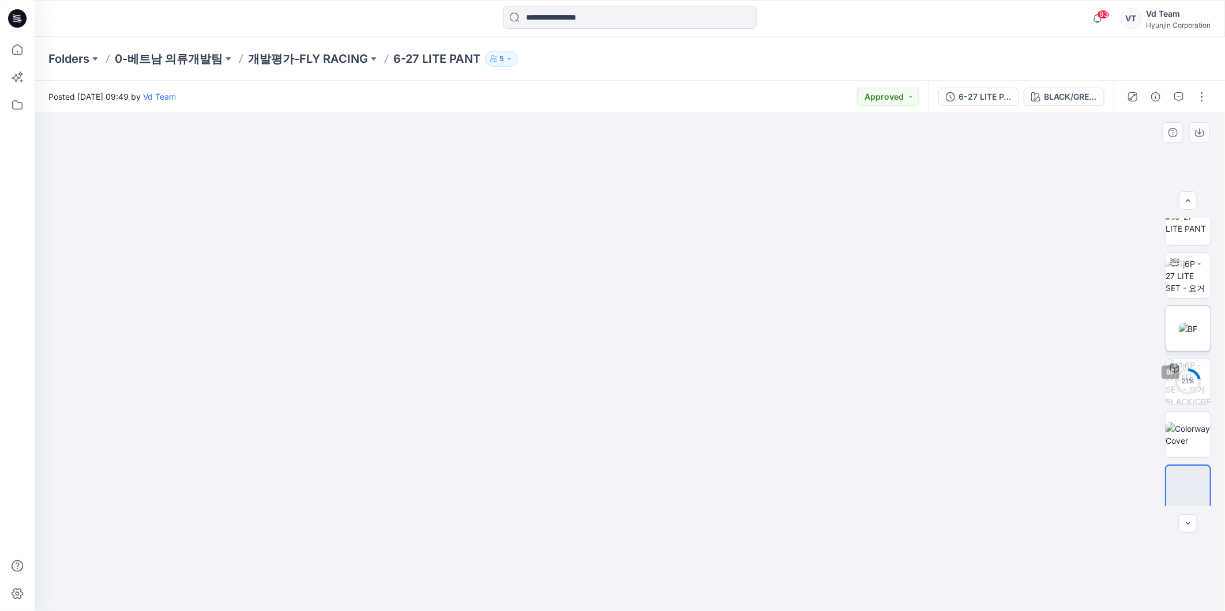
scroll to position [23, 0]
click at [1150, 97] on button "button" at bounding box center [1156, 97] width 18 height 18
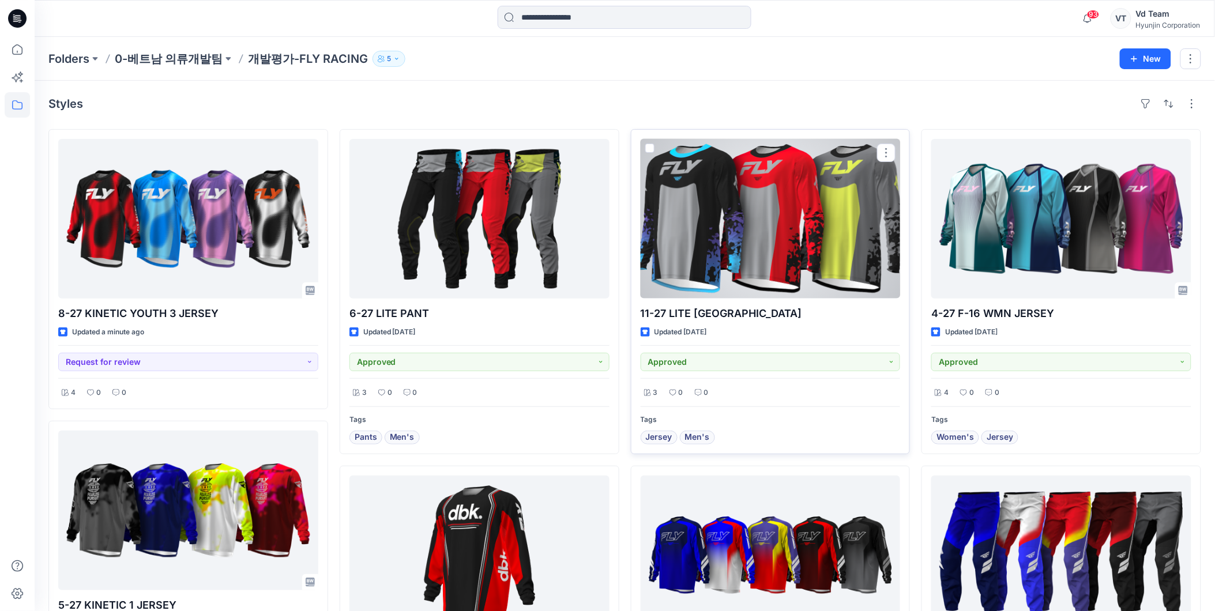
click at [716, 211] on div at bounding box center [771, 219] width 260 height 160
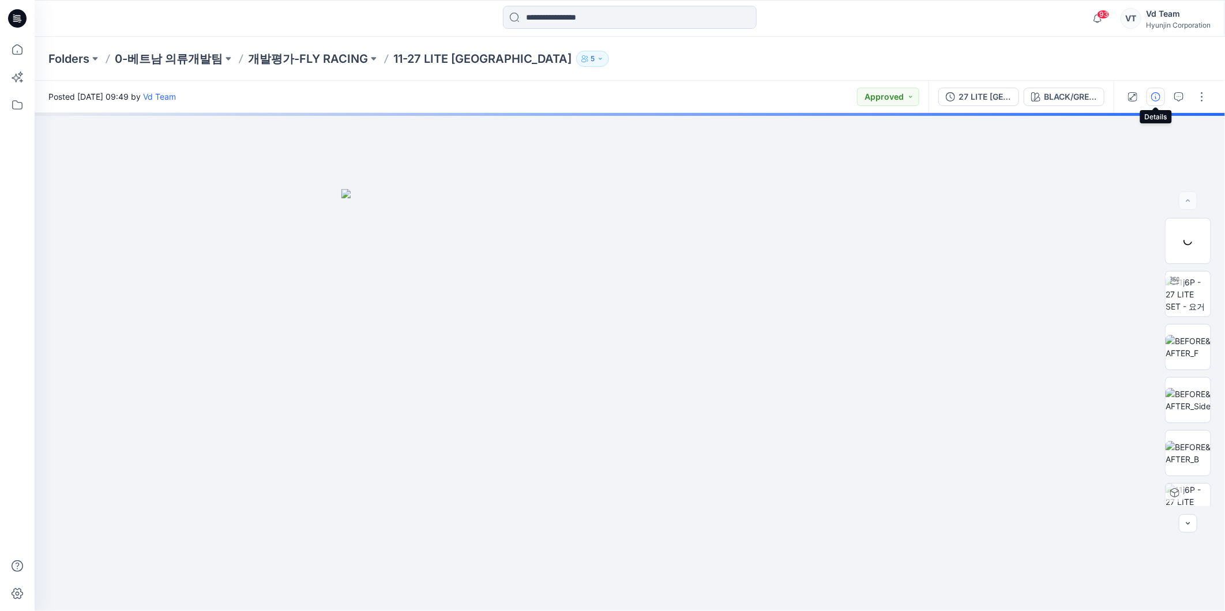
click at [1154, 96] on icon "button" at bounding box center [1155, 96] width 9 height 9
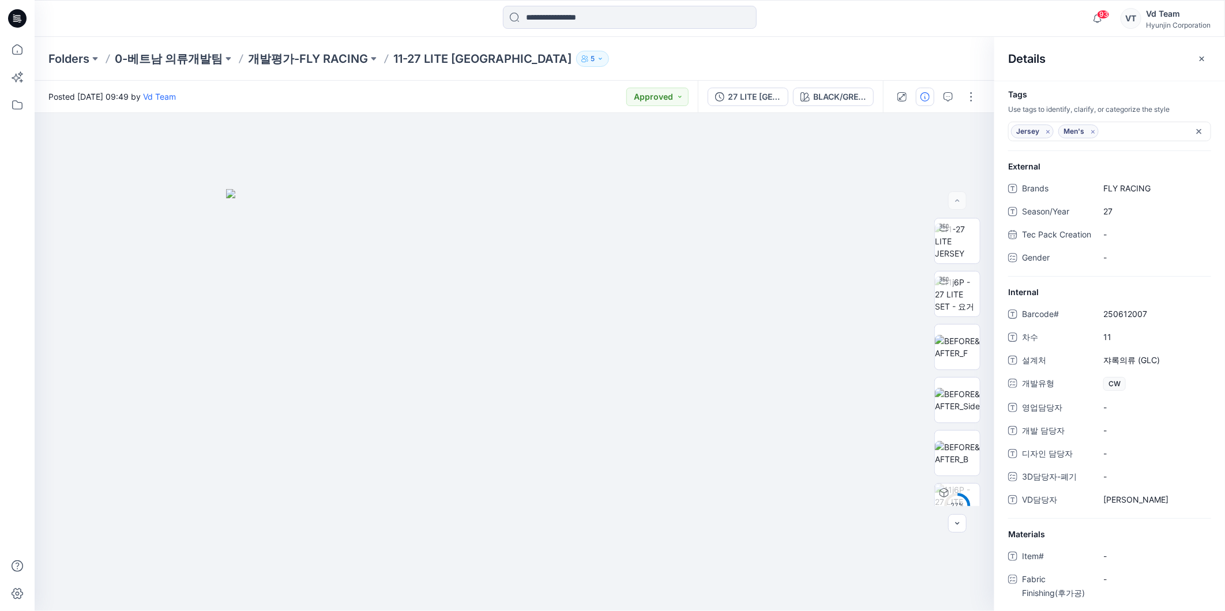
scroll to position [14, 0]
click at [924, 56] on div "Folders 0-베트남 의류개발팀 개발평가-FLY RACING 11-27 LITE JERSEY 5" at bounding box center [584, 59] width 1073 height 16
click at [1198, 61] on icon "button" at bounding box center [1202, 58] width 9 height 9
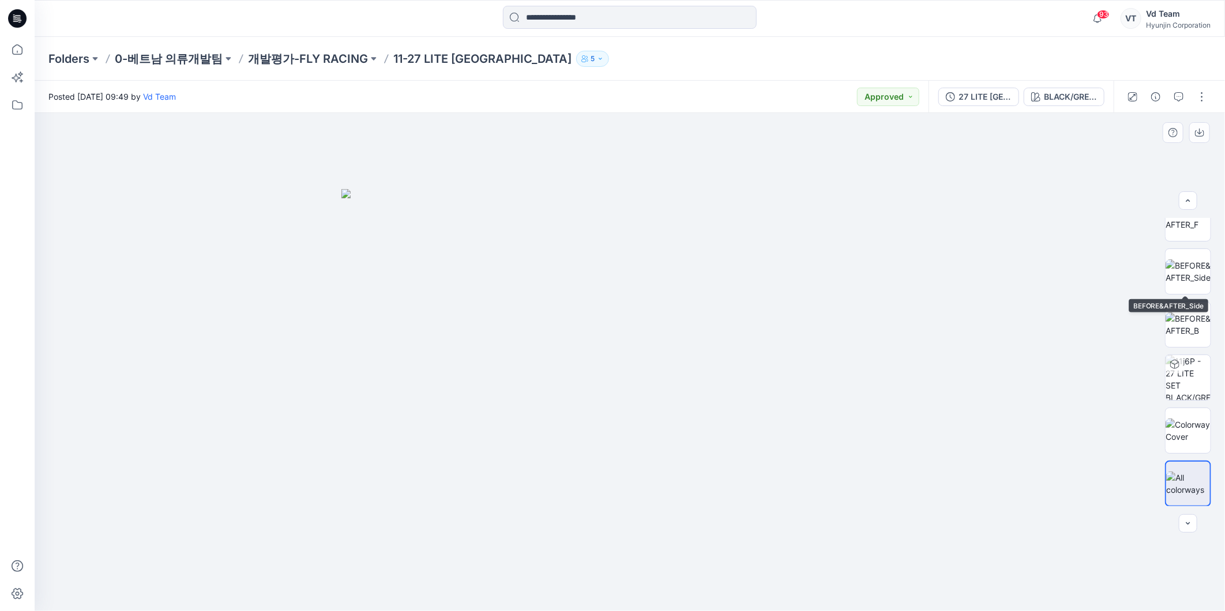
scroll to position [129, 0]
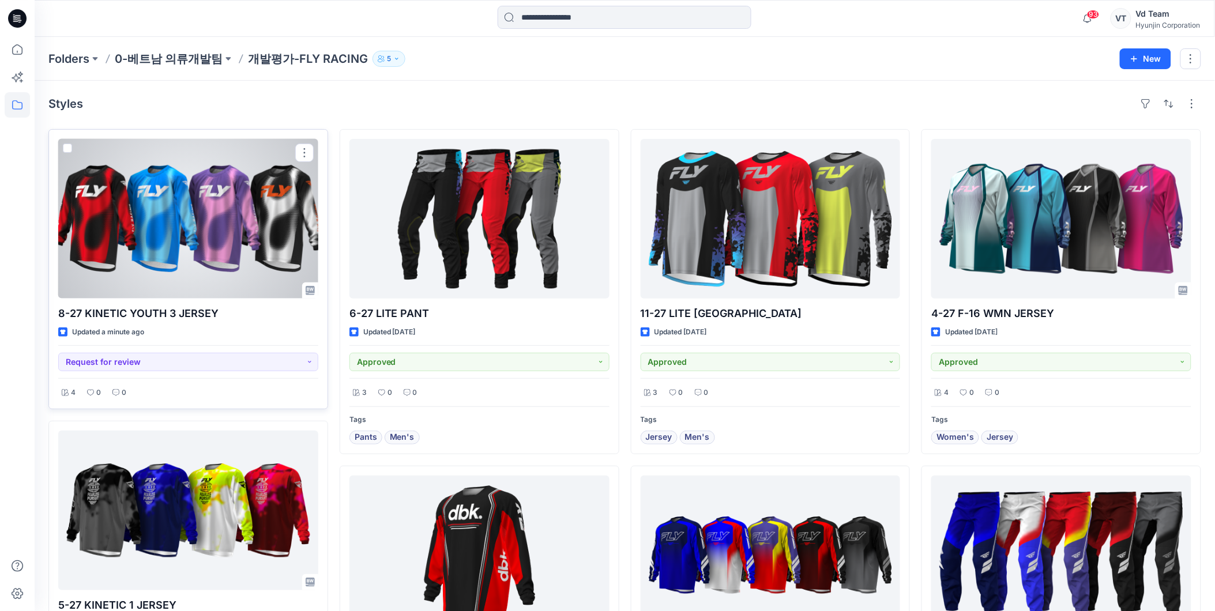
drag, startPoint x: 166, startPoint y: 221, endPoint x: 245, endPoint y: 218, distance: 79.1
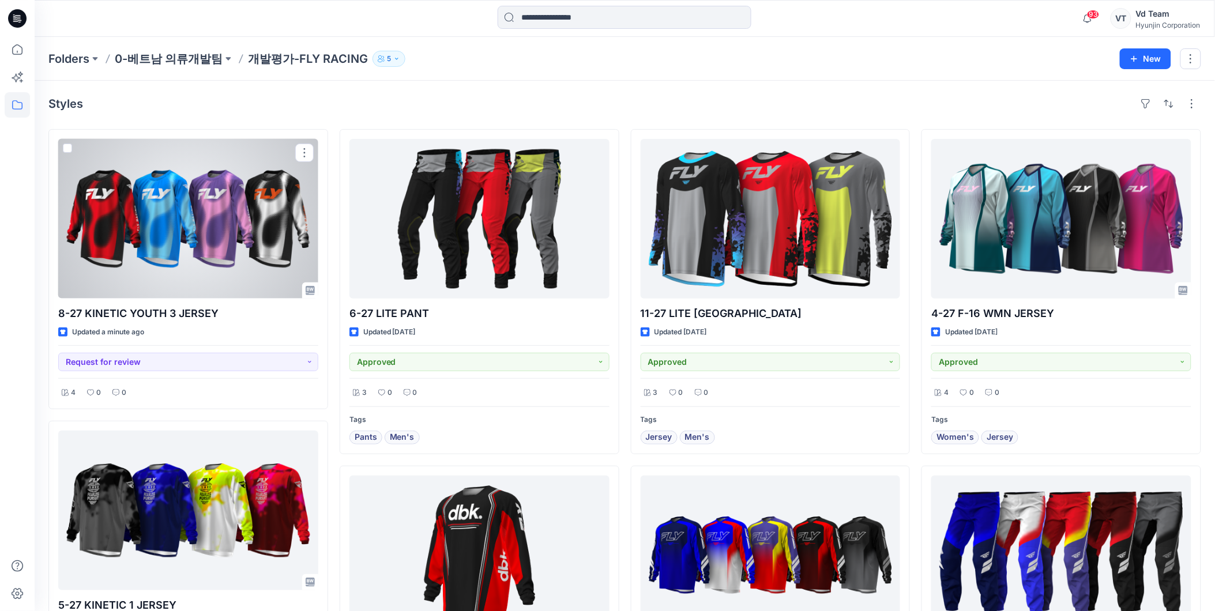
click at [166, 221] on div at bounding box center [188, 219] width 260 height 160
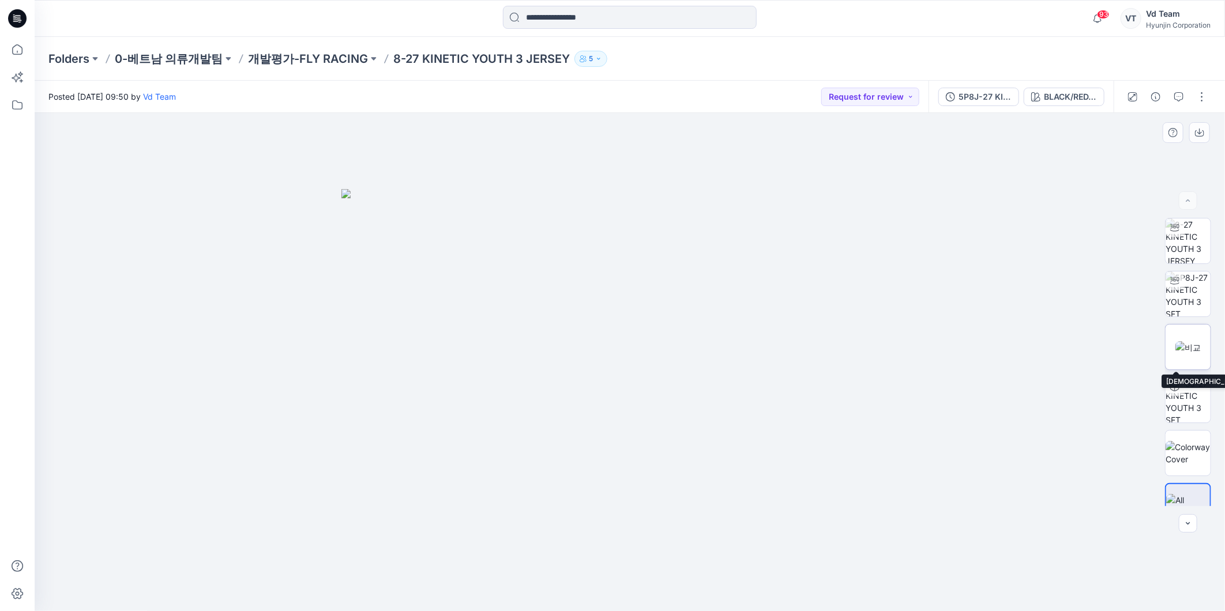
click at [1191, 343] on img at bounding box center [1188, 347] width 25 height 12
click at [1178, 98] on icon "button" at bounding box center [1178, 96] width 9 height 9
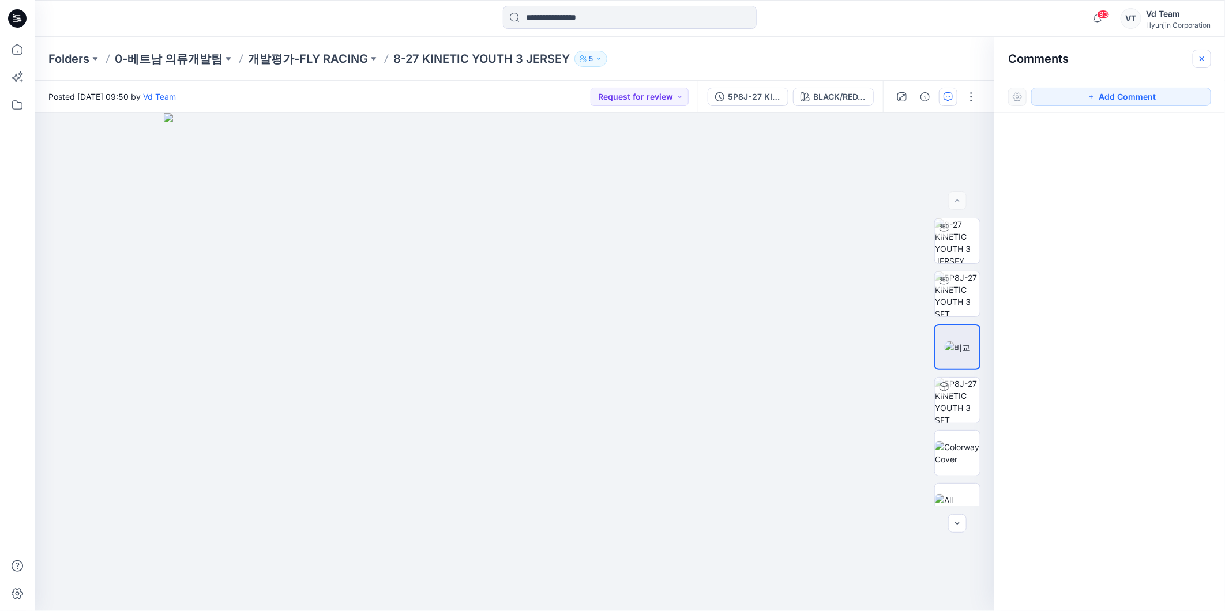
click at [1200, 60] on icon "button" at bounding box center [1202, 58] width 9 height 9
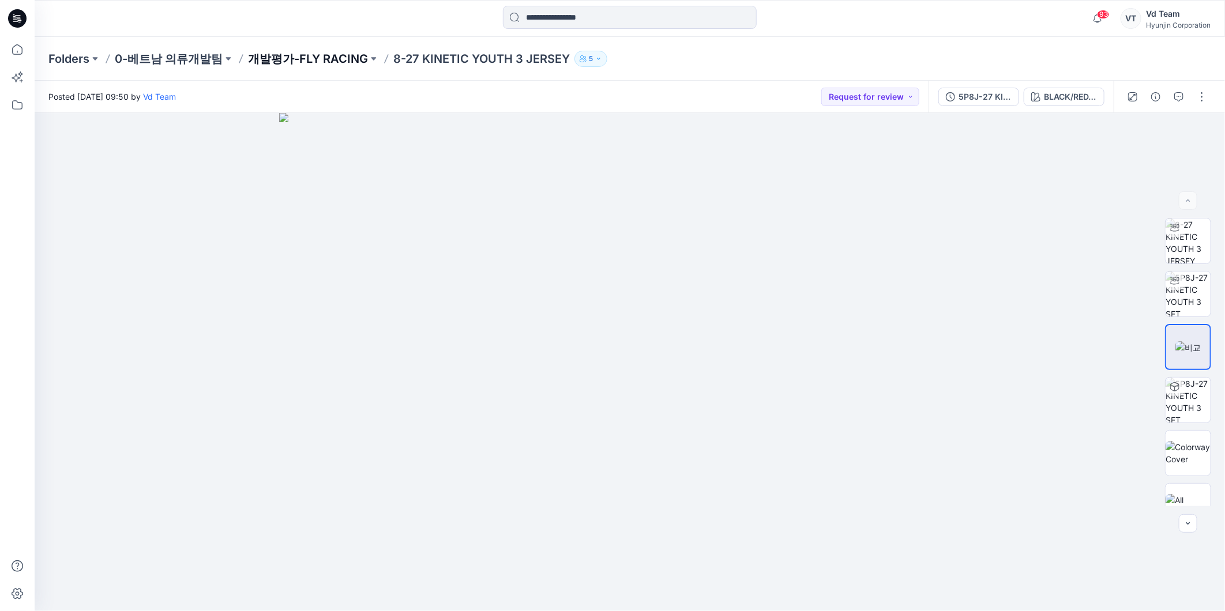
click at [301, 65] on p "개발평가-FLY RACING" at bounding box center [308, 59] width 120 height 16
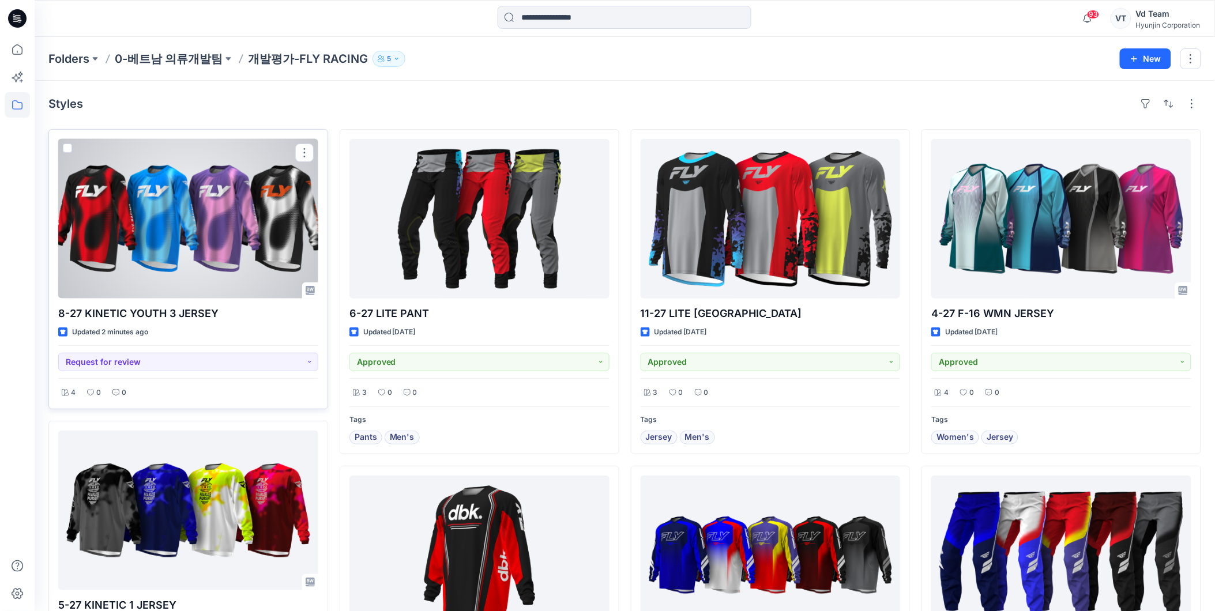
click at [219, 224] on div at bounding box center [188, 219] width 260 height 160
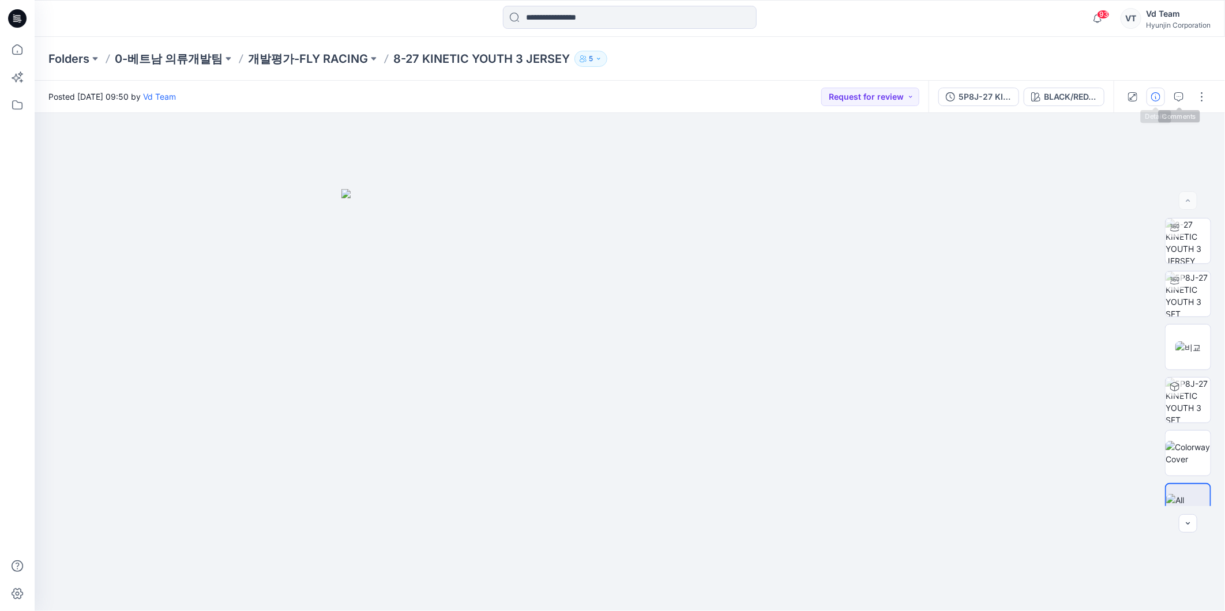
click at [1157, 98] on icon "button" at bounding box center [1155, 96] width 9 height 9
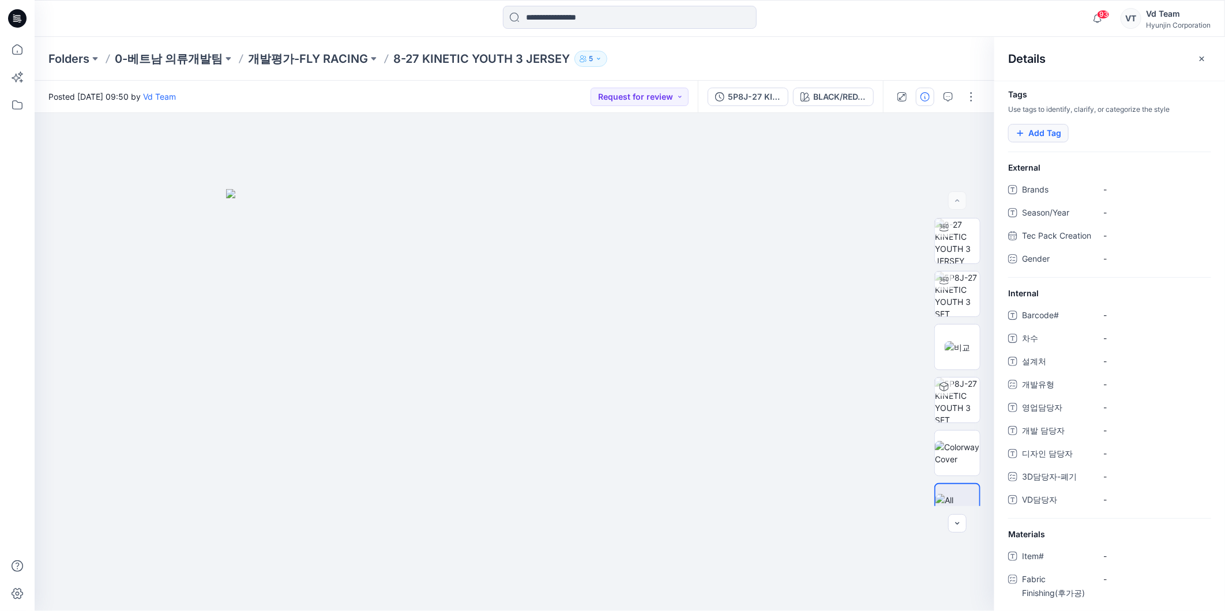
click at [1050, 133] on button "Add Tag" at bounding box center [1038, 133] width 61 height 18
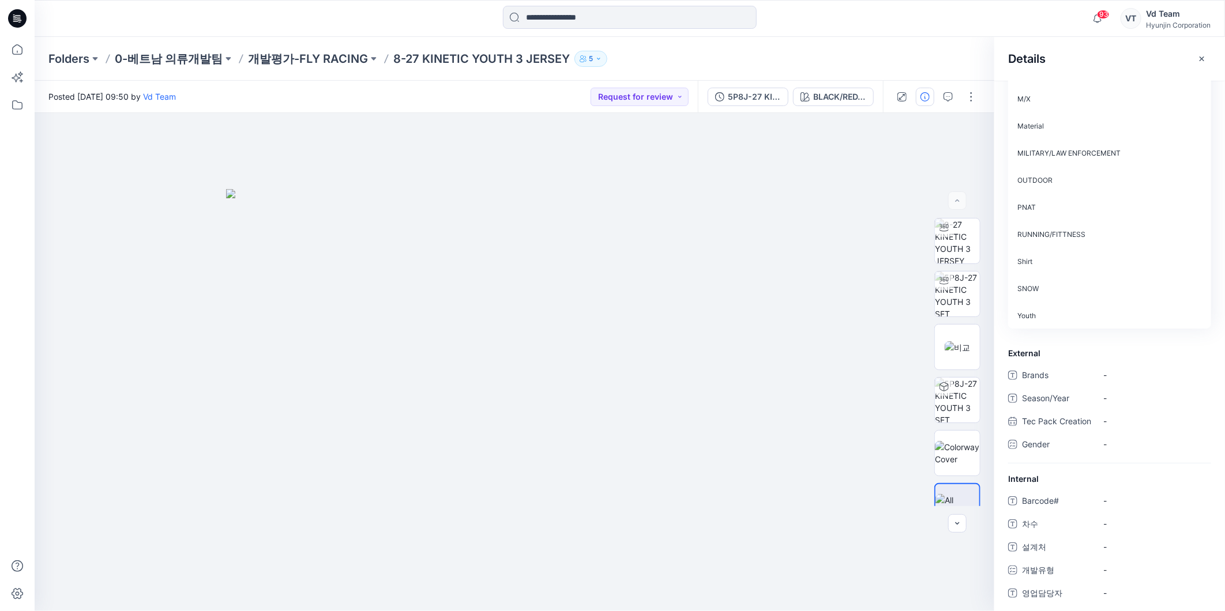
scroll to position [256, 0]
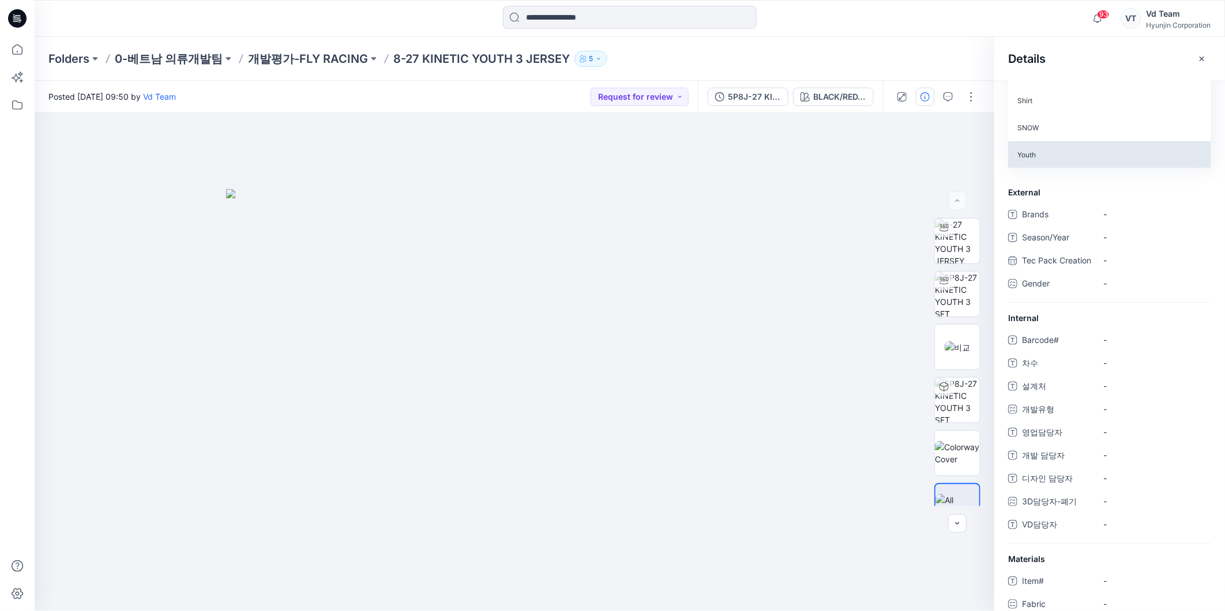
click at [1048, 156] on p "Youth" at bounding box center [1109, 154] width 203 height 27
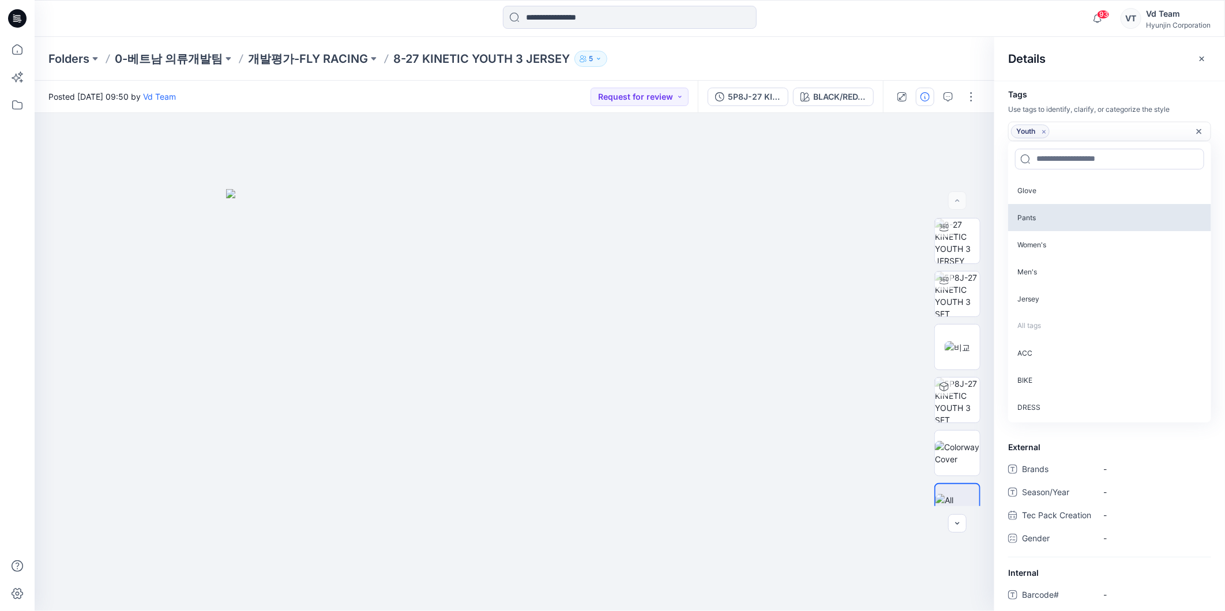
scroll to position [0, 0]
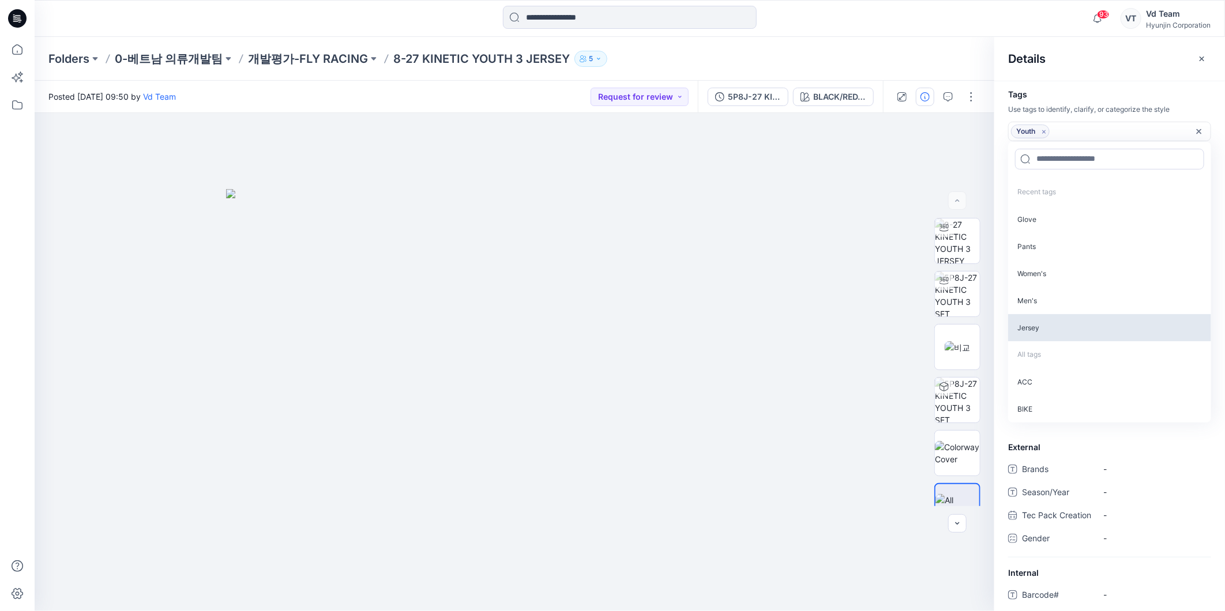
click at [1042, 332] on p "Jersey" at bounding box center [1109, 327] width 203 height 27
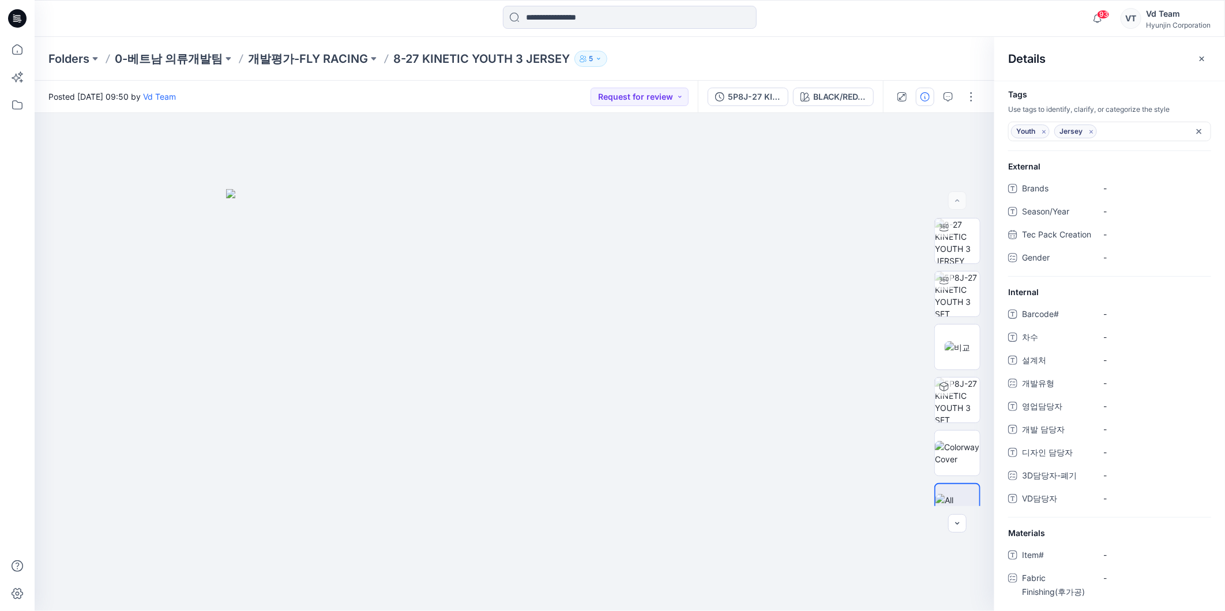
click at [1102, 87] on div "Tags Use tags to identify, clarify, or categorize the style Youth Remove tag Je…" at bounding box center [1109, 346] width 231 height 531
click at [1123, 193] on span "-" at bounding box center [1153, 188] width 100 height 12
click at [1125, 320] on span "-" at bounding box center [1153, 314] width 100 height 12
type textarea "*********"
click at [1128, 193] on span "-" at bounding box center [1153, 188] width 100 height 12
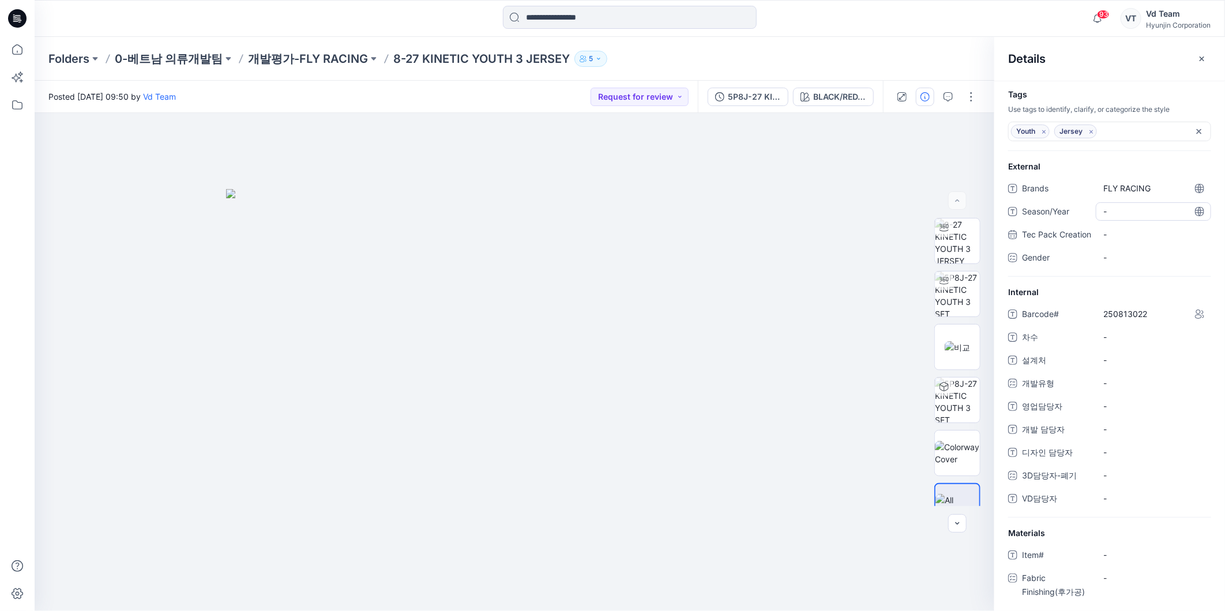
click at [1148, 208] on span "-" at bounding box center [1153, 211] width 100 height 12
type textarea "**"
click at [1137, 232] on Creation "-" at bounding box center [1153, 234] width 100 height 12
click at [1060, 204] on div "Season/Year 27" at bounding box center [1109, 211] width 203 height 18
click at [1106, 264] on div "-" at bounding box center [1111, 257] width 17 height 17
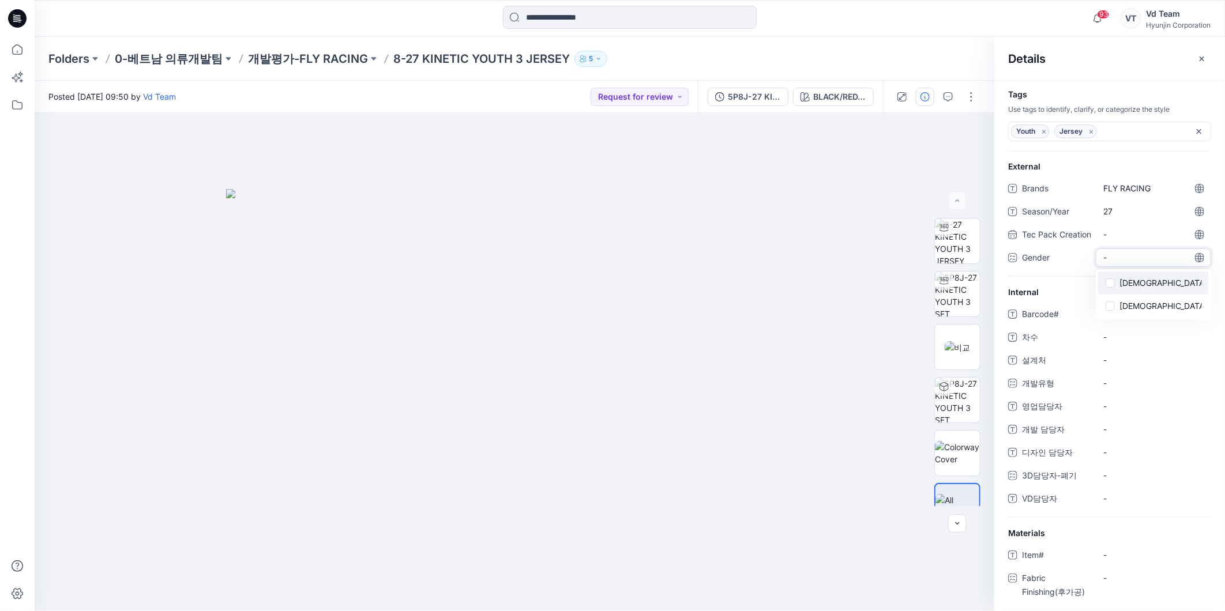
click at [1108, 288] on span at bounding box center [1110, 283] width 9 height 9
click at [1054, 266] on span "Gender" at bounding box center [1056, 259] width 69 height 17
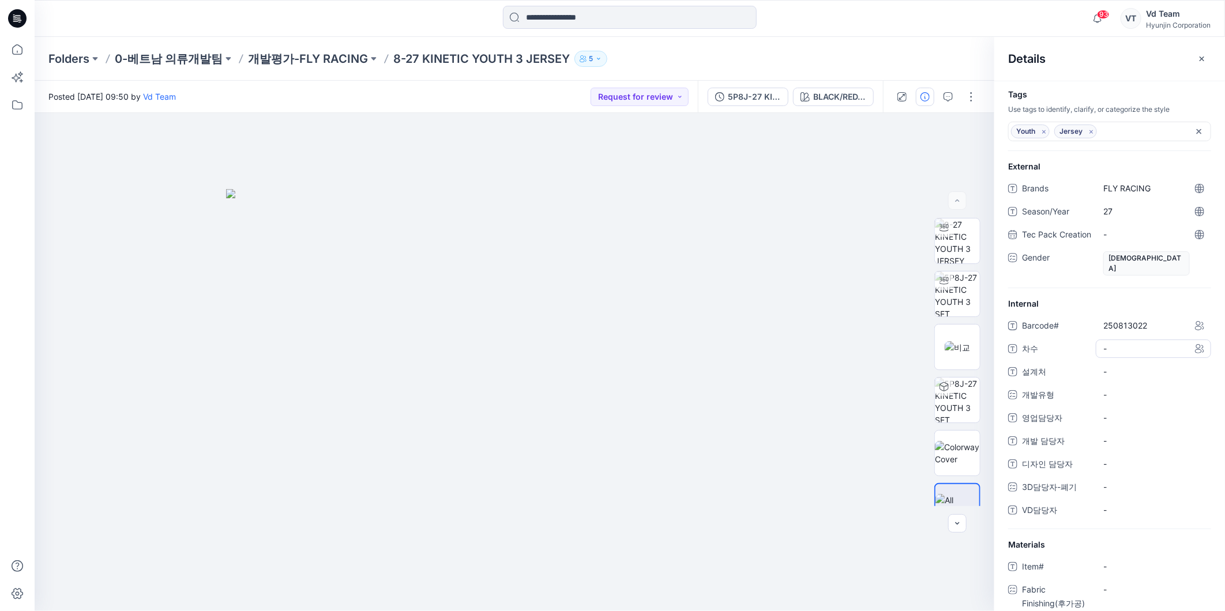
click at [1125, 356] on div "-" at bounding box center [1153, 349] width 115 height 18
type textarea "*"
click at [1125, 373] on span "-" at bounding box center [1153, 372] width 100 height 12
type textarea "**********"
click at [1128, 389] on div "-" at bounding box center [1153, 395] width 115 height 18
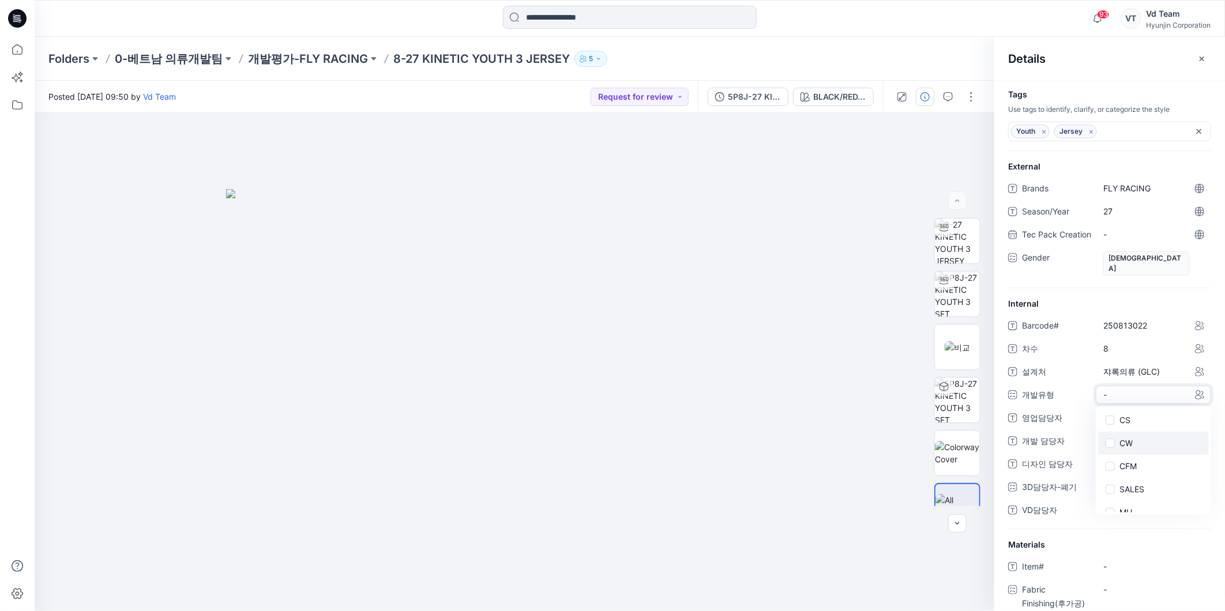
click at [1128, 446] on label "CW" at bounding box center [1119, 444] width 28 height 14
click at [1080, 411] on div "Barcode# 250813022 차수 8 설계처 쟈록의류 (GLC) 개발유형 CW CS CW CFM SALES MU SR 영업담당자 - 개발…" at bounding box center [1109, 424] width 203 height 214
click at [1123, 416] on span "-" at bounding box center [1153, 419] width 100 height 12
type textarea "***"
click at [1128, 448] on 담당자 "-" at bounding box center [1153, 442] width 100 height 12
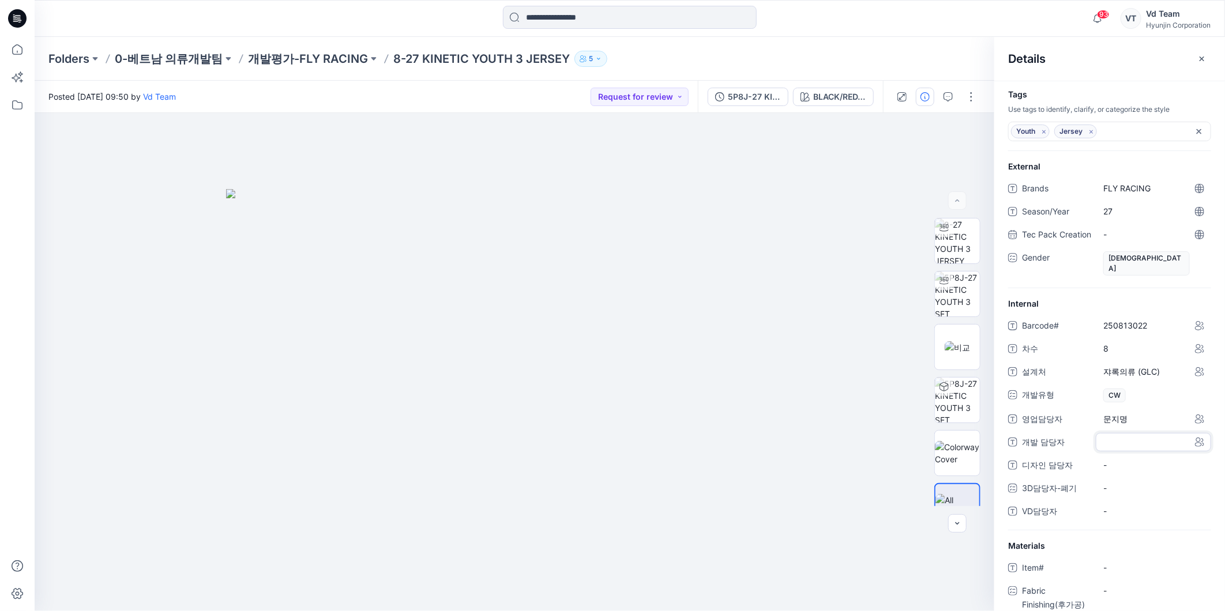
type textarea "*"
click at [1125, 451] on textarea "*" at bounding box center [1150, 442] width 109 height 18
type textarea "***"
click at [1128, 517] on span "-" at bounding box center [1153, 511] width 100 height 12
type textarea "***"
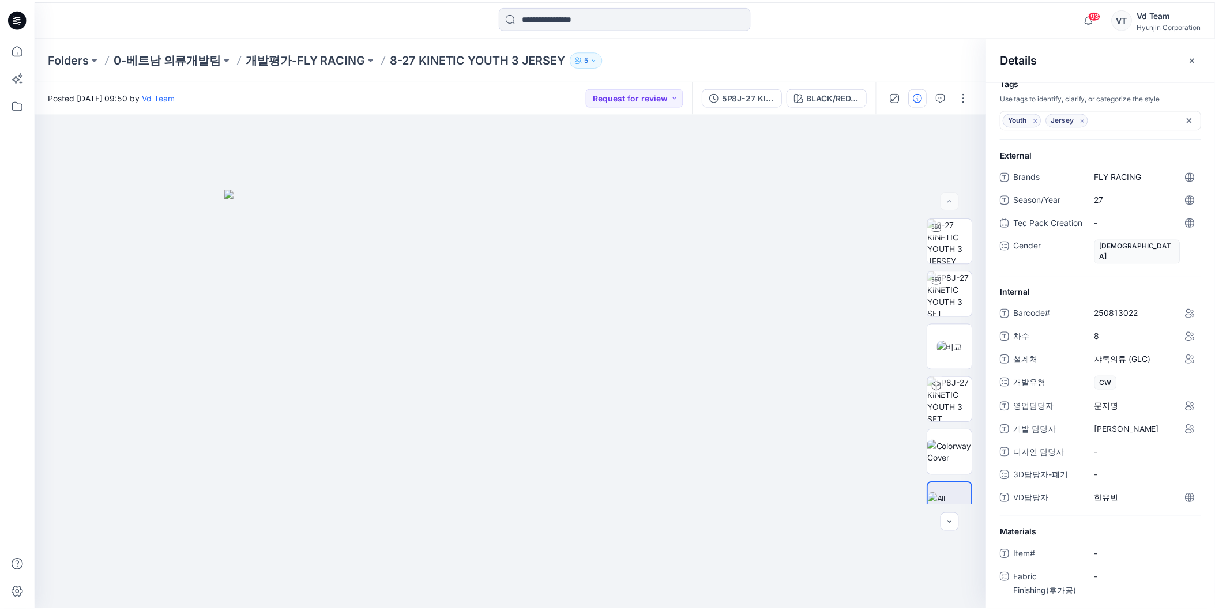
scroll to position [16, 0]
click at [1203, 58] on icon "button" at bounding box center [1202, 58] width 9 height 9
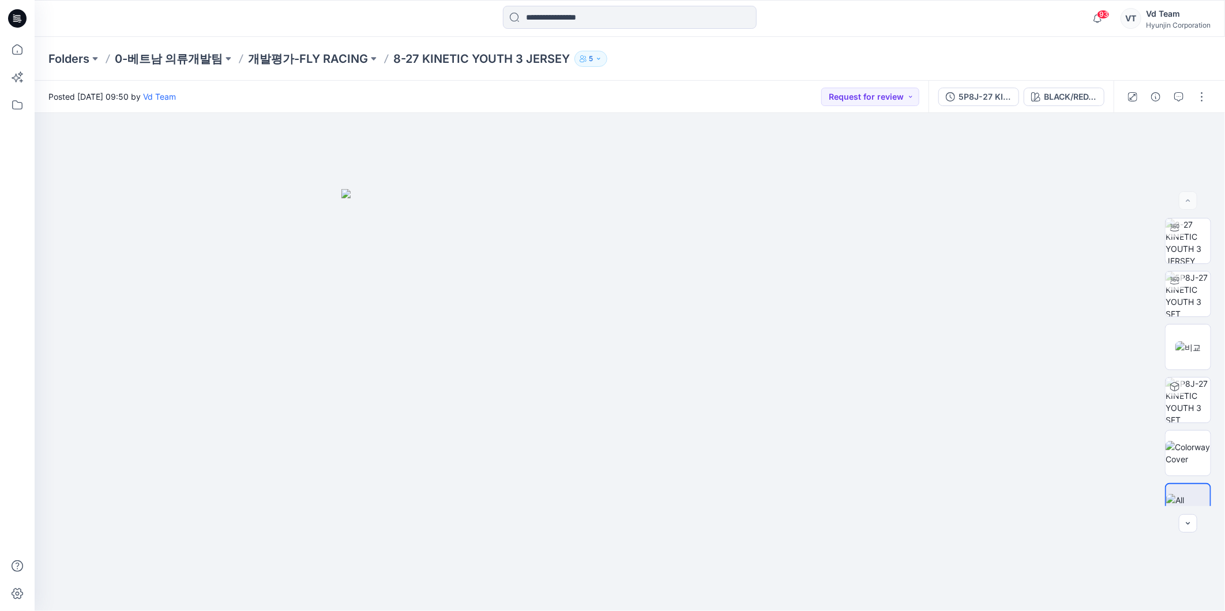
click at [900, 28] on div at bounding box center [629, 18] width 595 height 25
click at [326, 55] on p "개발평가-FLY RACING" at bounding box center [308, 59] width 120 height 16
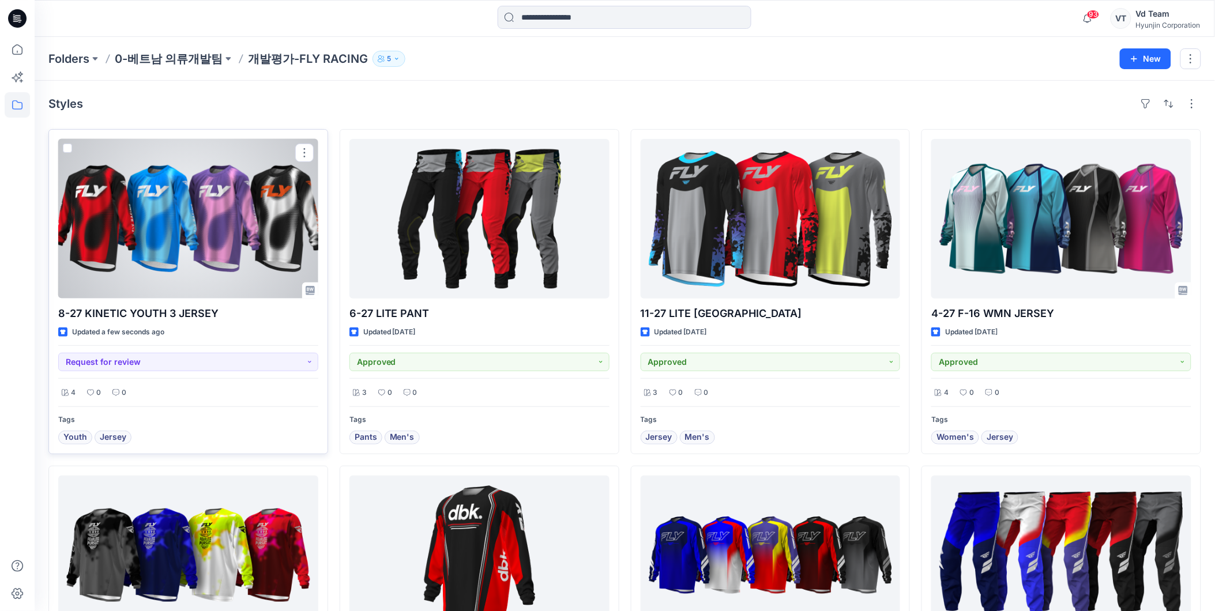
click at [178, 226] on div at bounding box center [188, 219] width 260 height 160
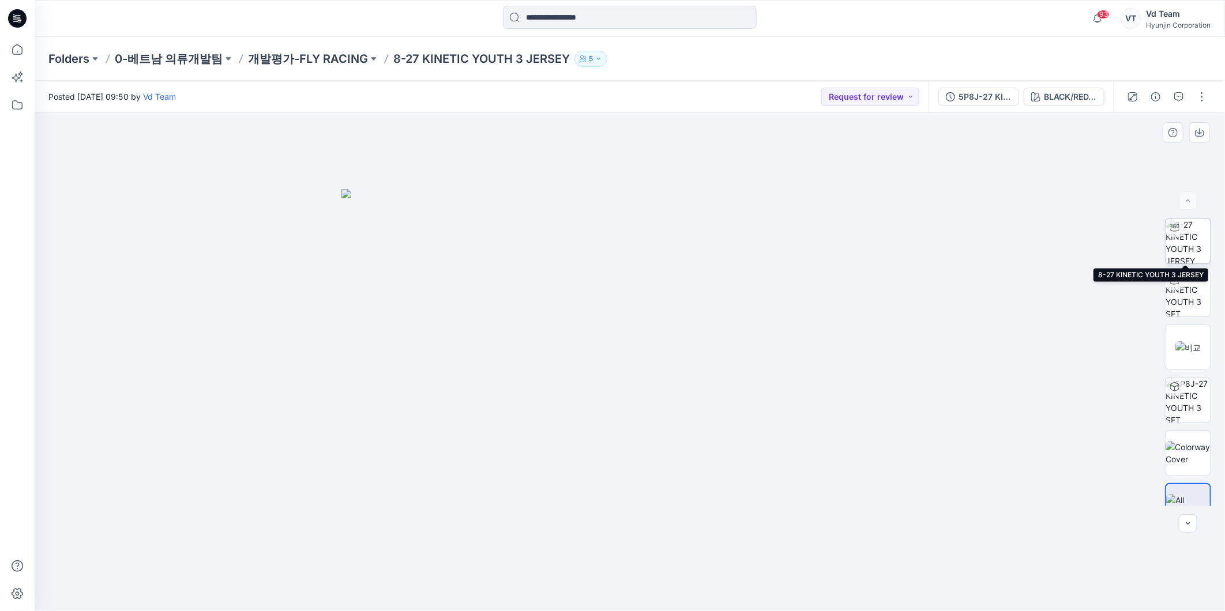
click at [1178, 250] on img at bounding box center [1188, 241] width 45 height 45
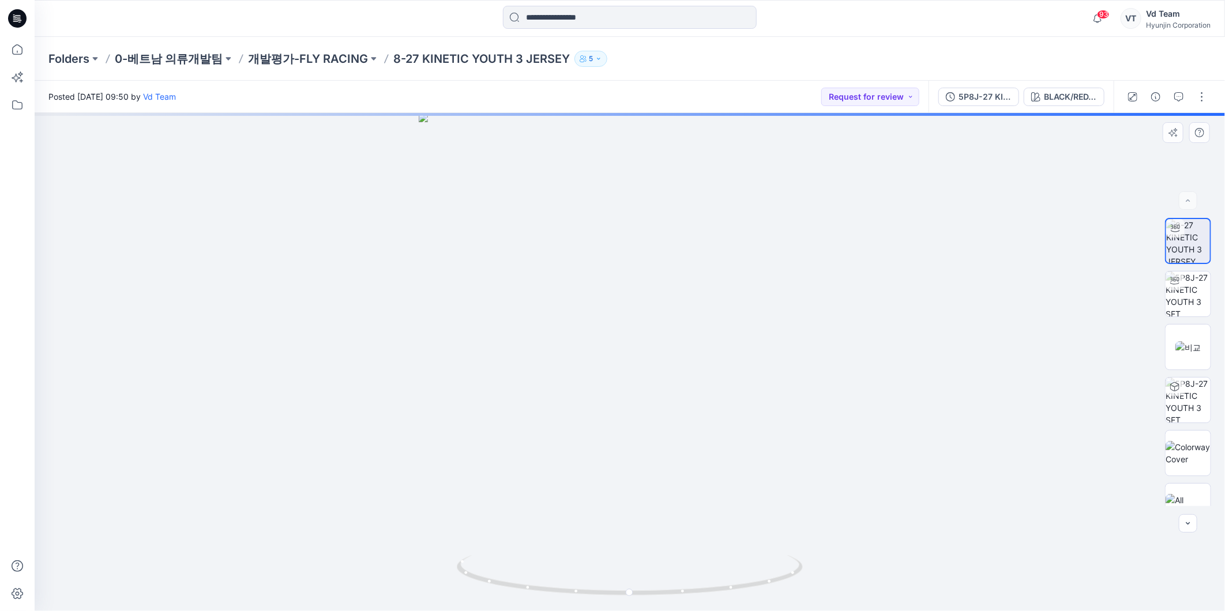
drag, startPoint x: 700, startPoint y: 325, endPoint x: 701, endPoint y: 350, distance: 24.8
click at [700, 336] on img at bounding box center [630, 362] width 423 height 498
drag, startPoint x: 685, startPoint y: 562, endPoint x: 543, endPoint y: 583, distance: 143.4
click at [543, 583] on icon at bounding box center [631, 576] width 349 height 43
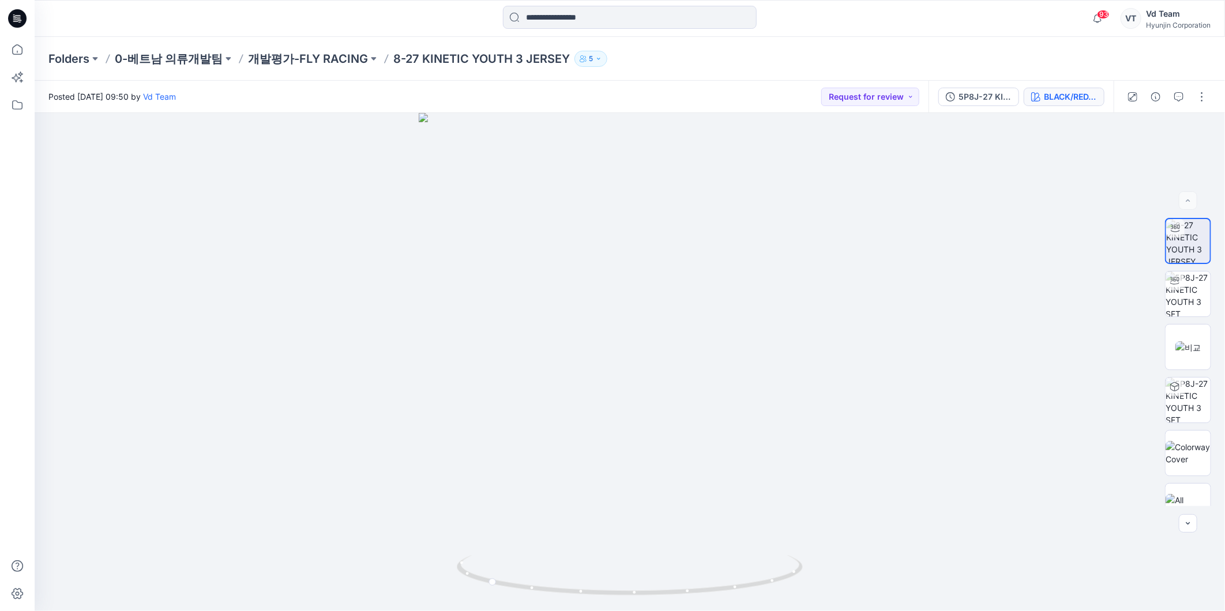
click at [1087, 102] on div "BLACK/RED/WHITE" at bounding box center [1070, 97] width 53 height 13
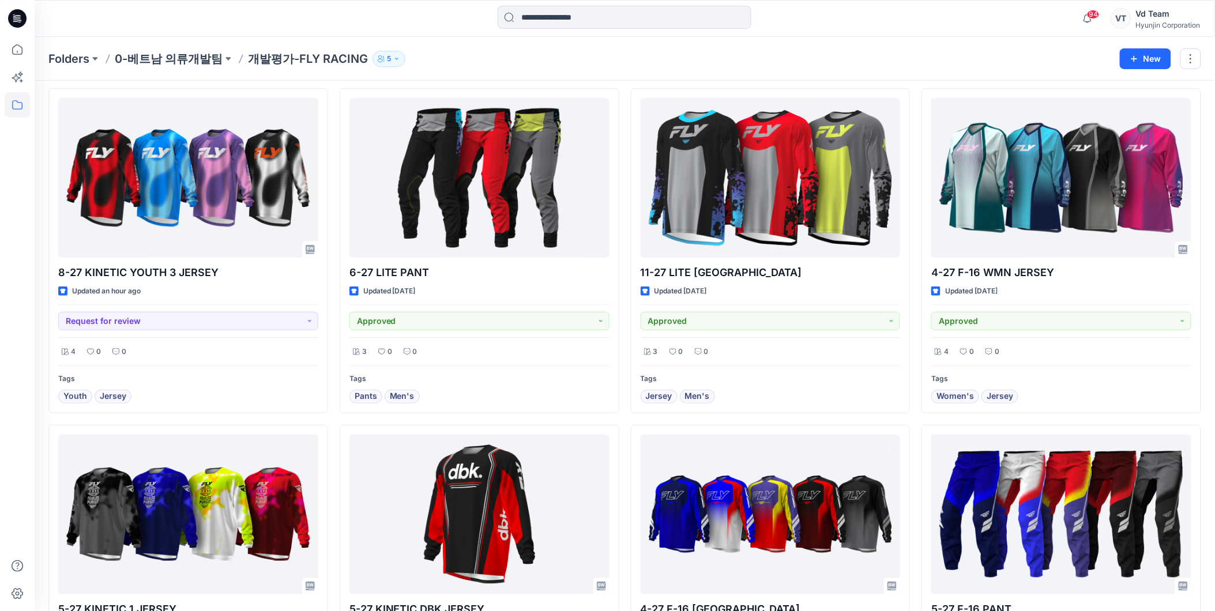
scroll to position [64, 0]
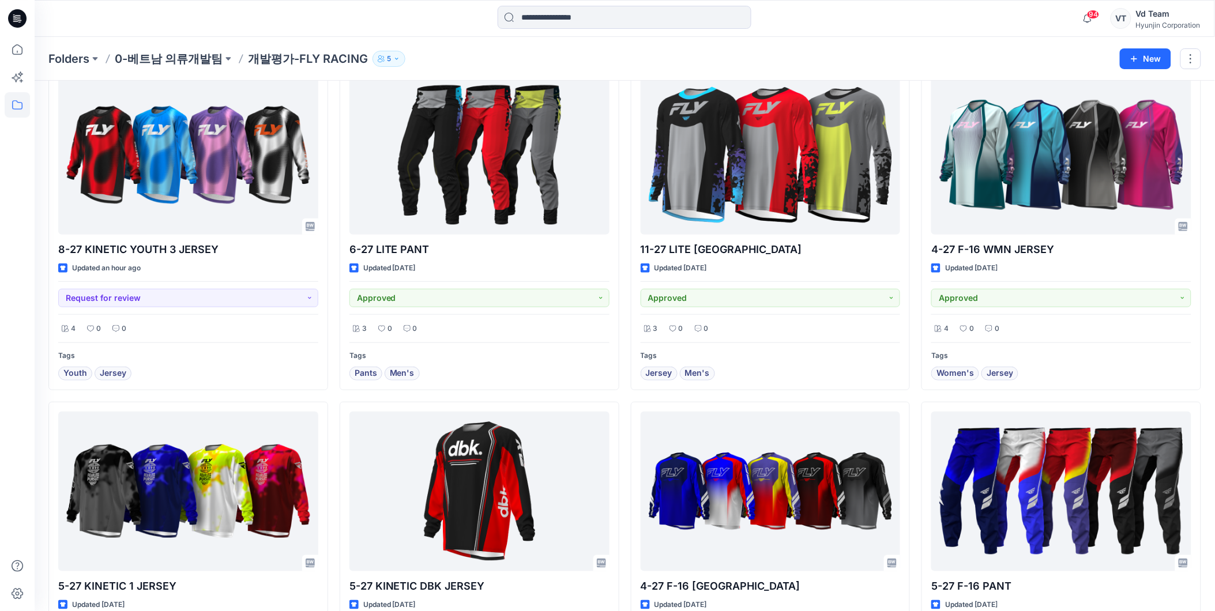
click at [322, 55] on p "개발평가-FLY RACING" at bounding box center [308, 59] width 120 height 16
click at [197, 59] on p "0-베트남 의류개발팀" at bounding box center [169, 59] width 108 height 16
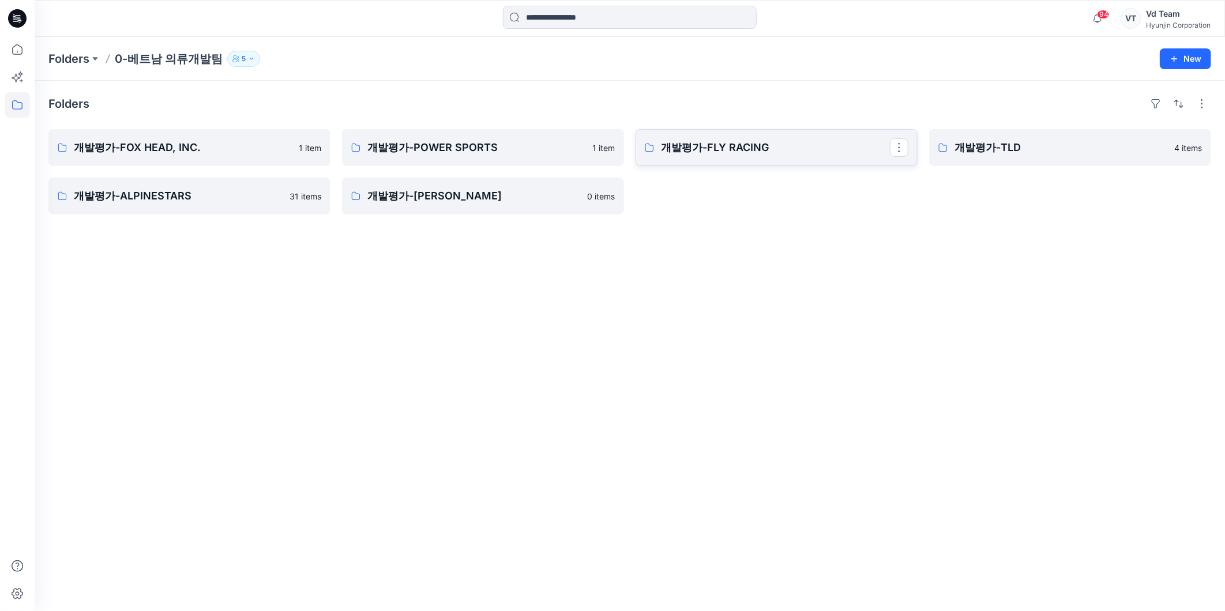
click at [668, 143] on p "개발평가-FLY RACING" at bounding box center [775, 148] width 229 height 16
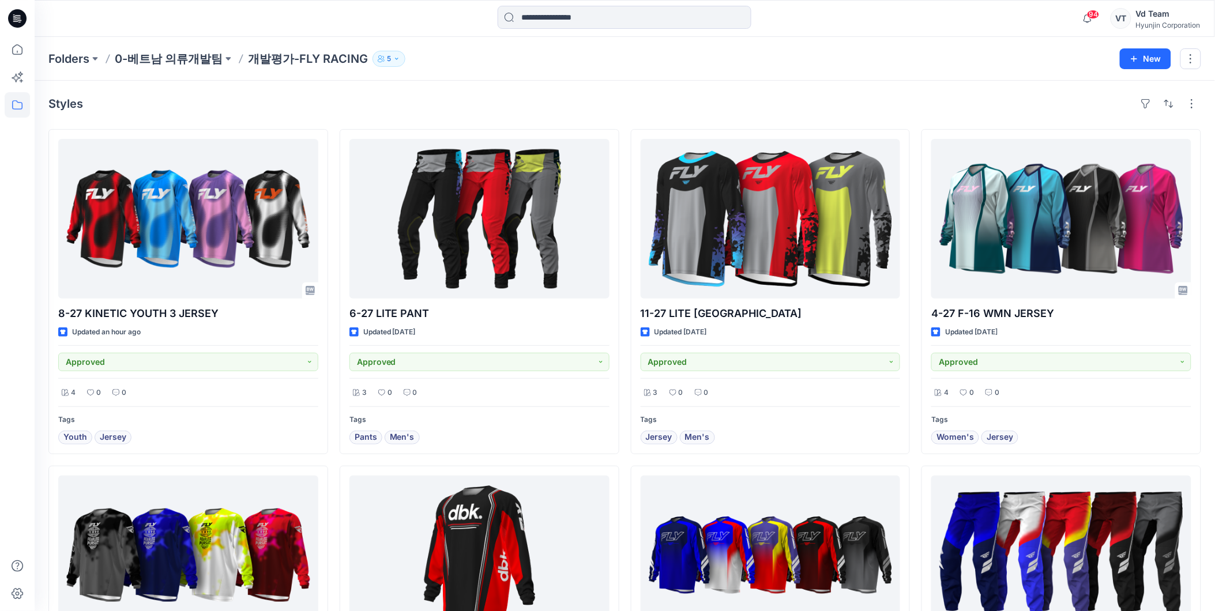
click at [552, 103] on div "Styles" at bounding box center [624, 104] width 1153 height 18
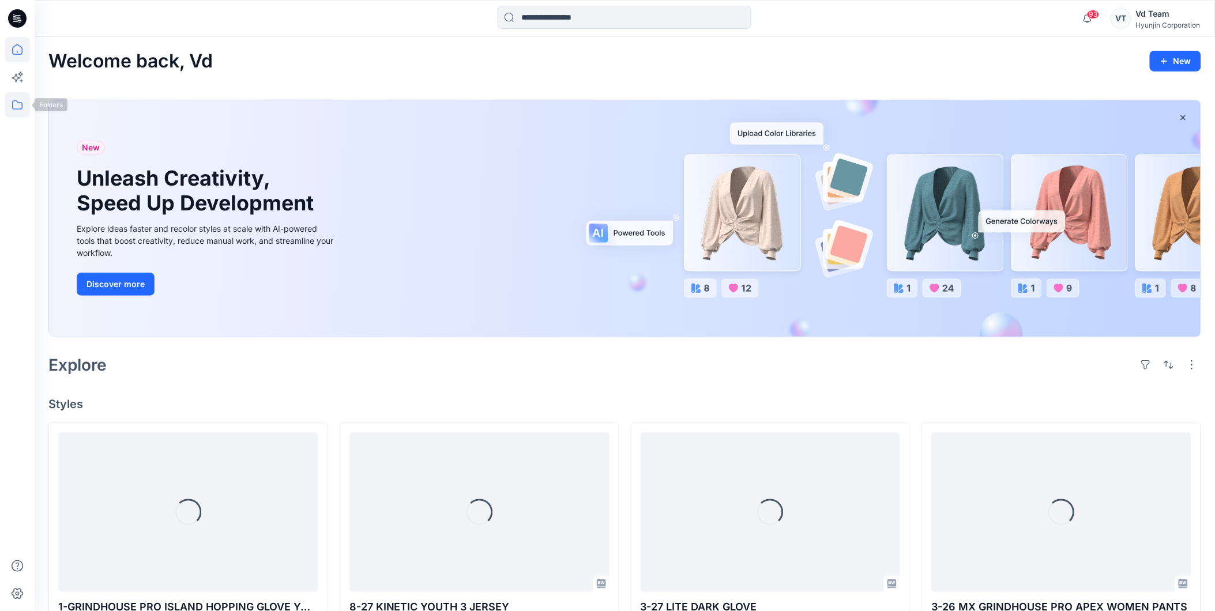
click at [13, 106] on icon at bounding box center [17, 104] width 10 height 9
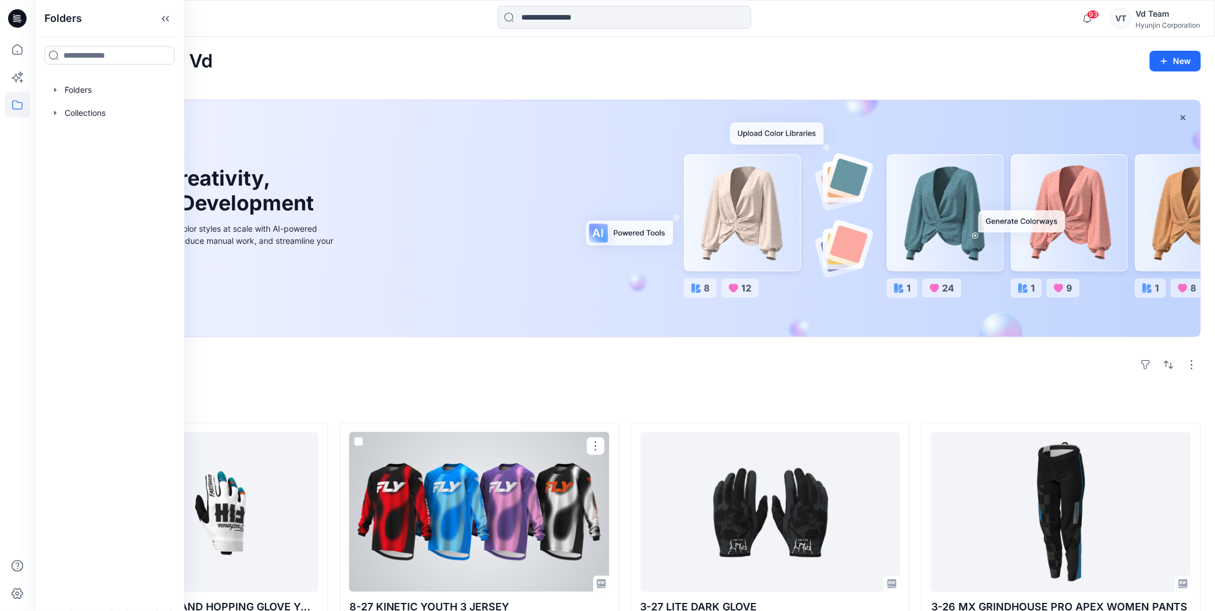
click at [606, 355] on div "Explore" at bounding box center [624, 365] width 1153 height 28
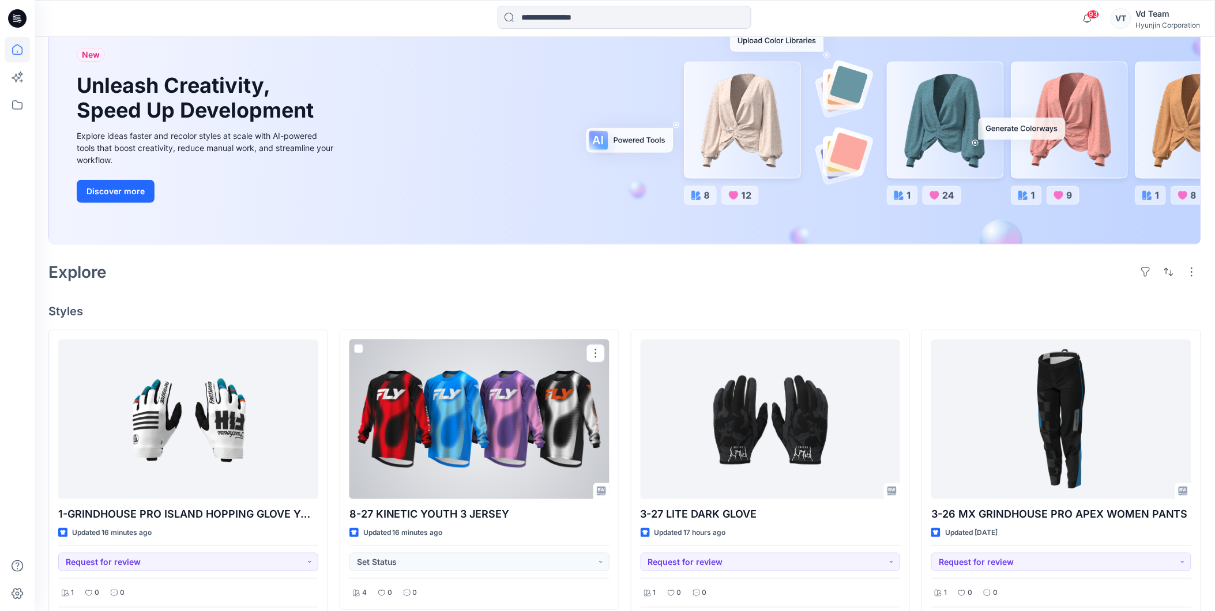
scroll to position [320, 0]
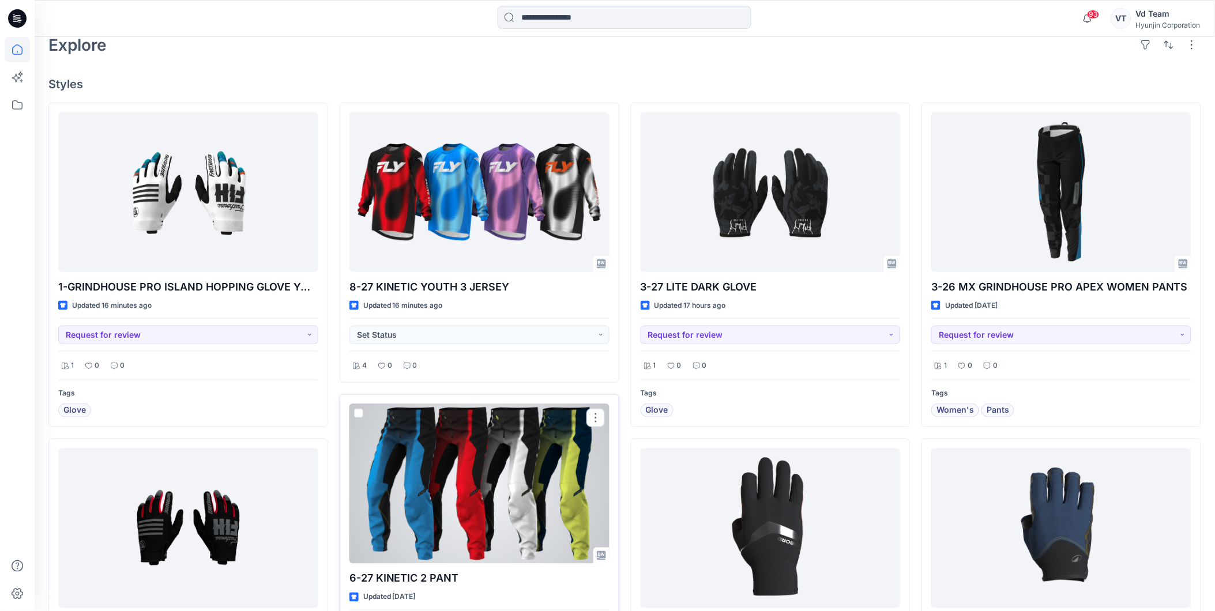
click at [554, 482] on div at bounding box center [480, 484] width 260 height 160
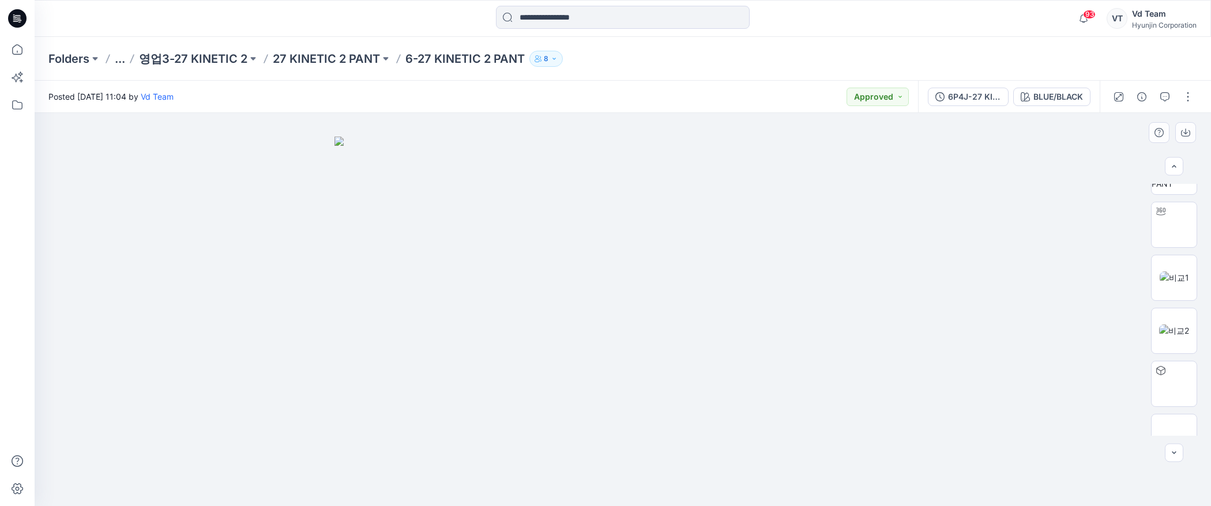
scroll to position [112, 0]
